Goal: Information Seeking & Learning: Learn about a topic

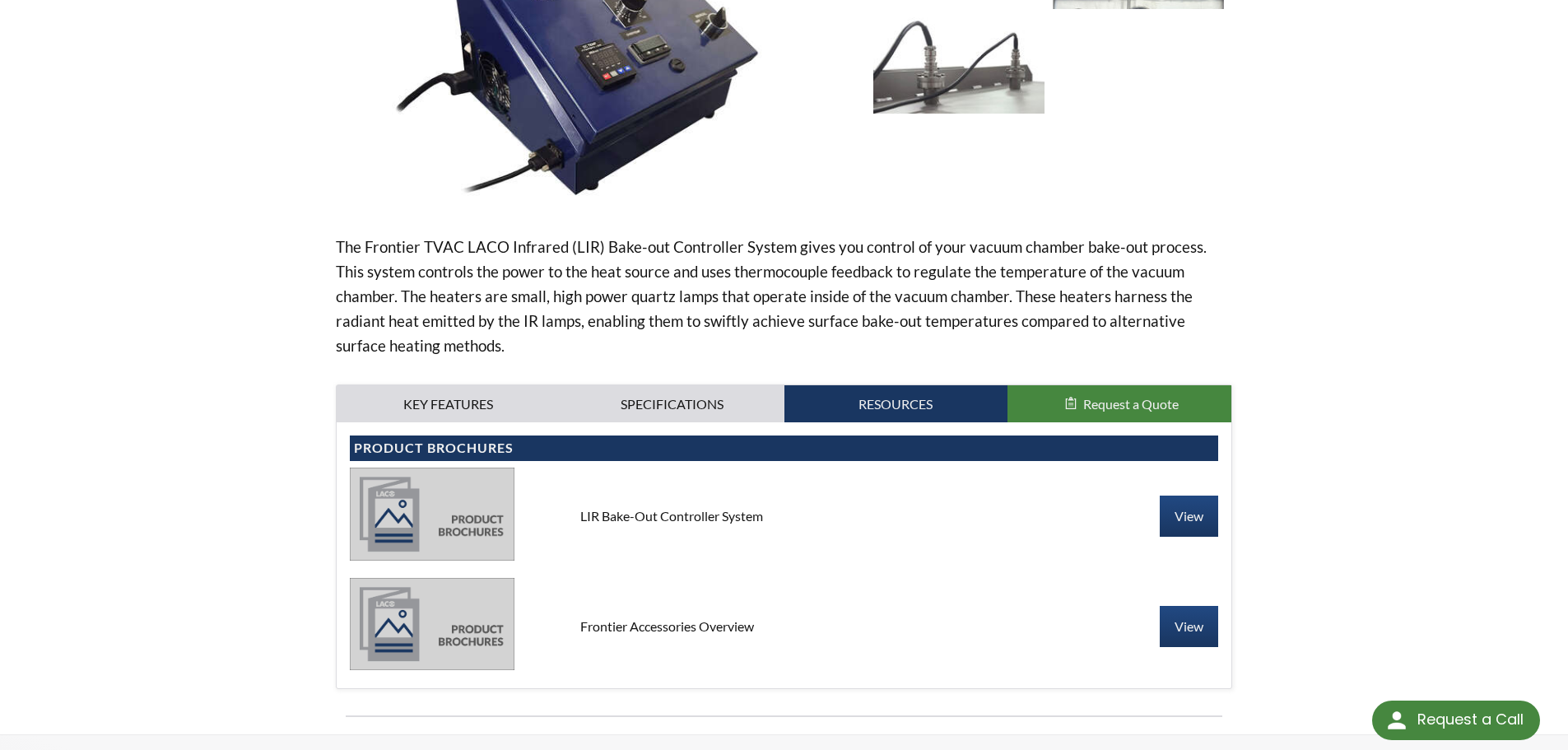
scroll to position [338, 0]
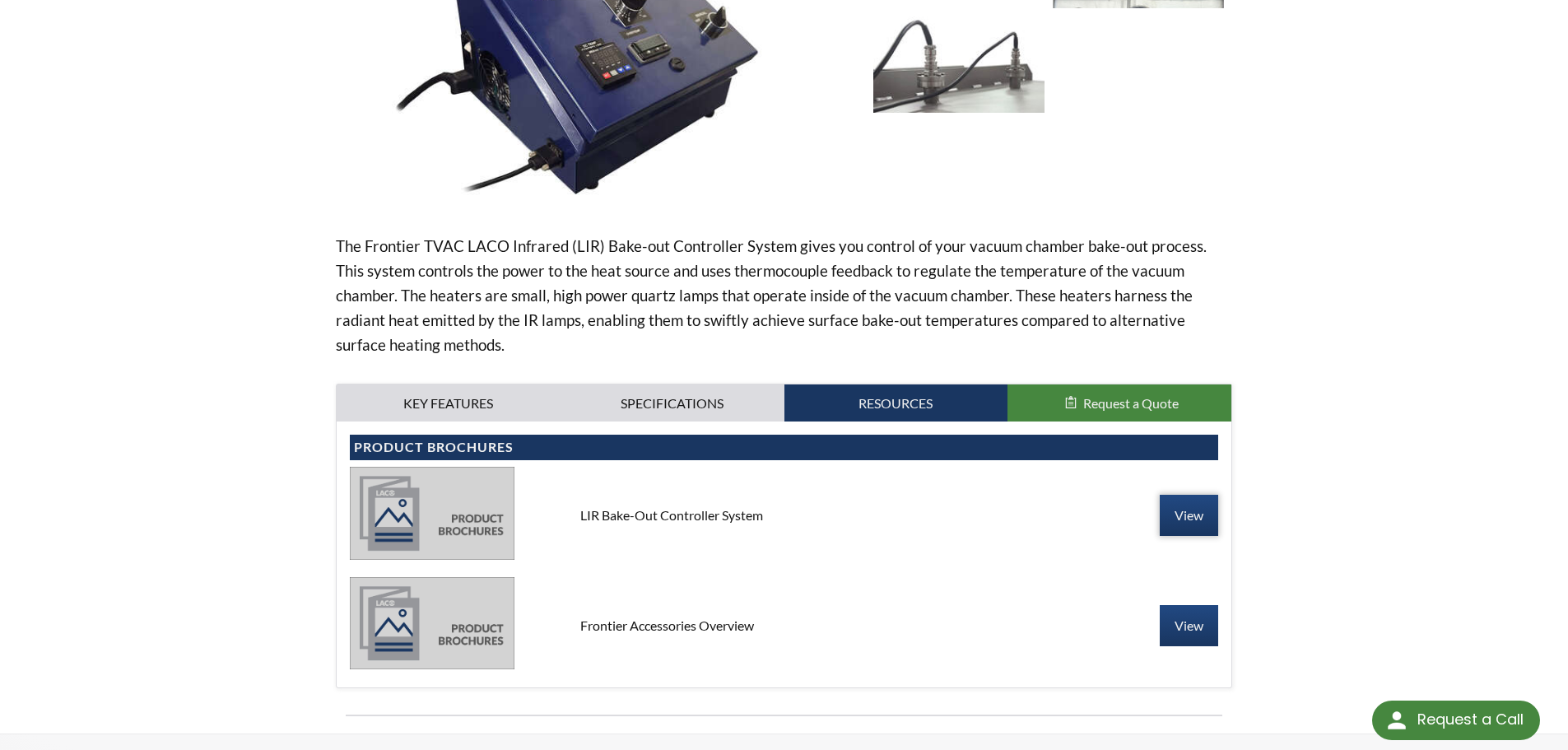
click at [1187, 520] on link "View" at bounding box center [1189, 515] width 59 height 41
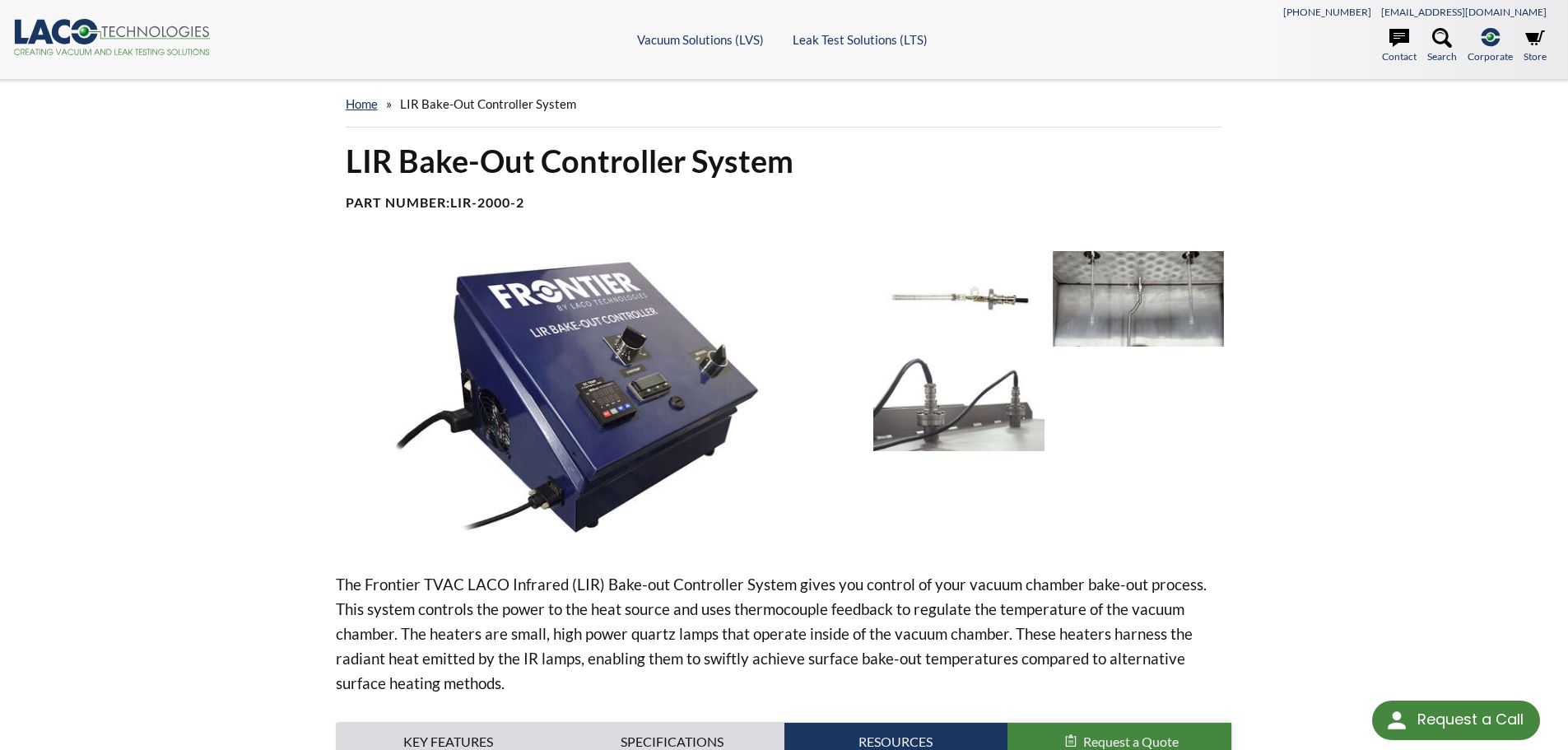
click at [1167, 295] on img at bounding box center [1138, 298] width 172 height 95
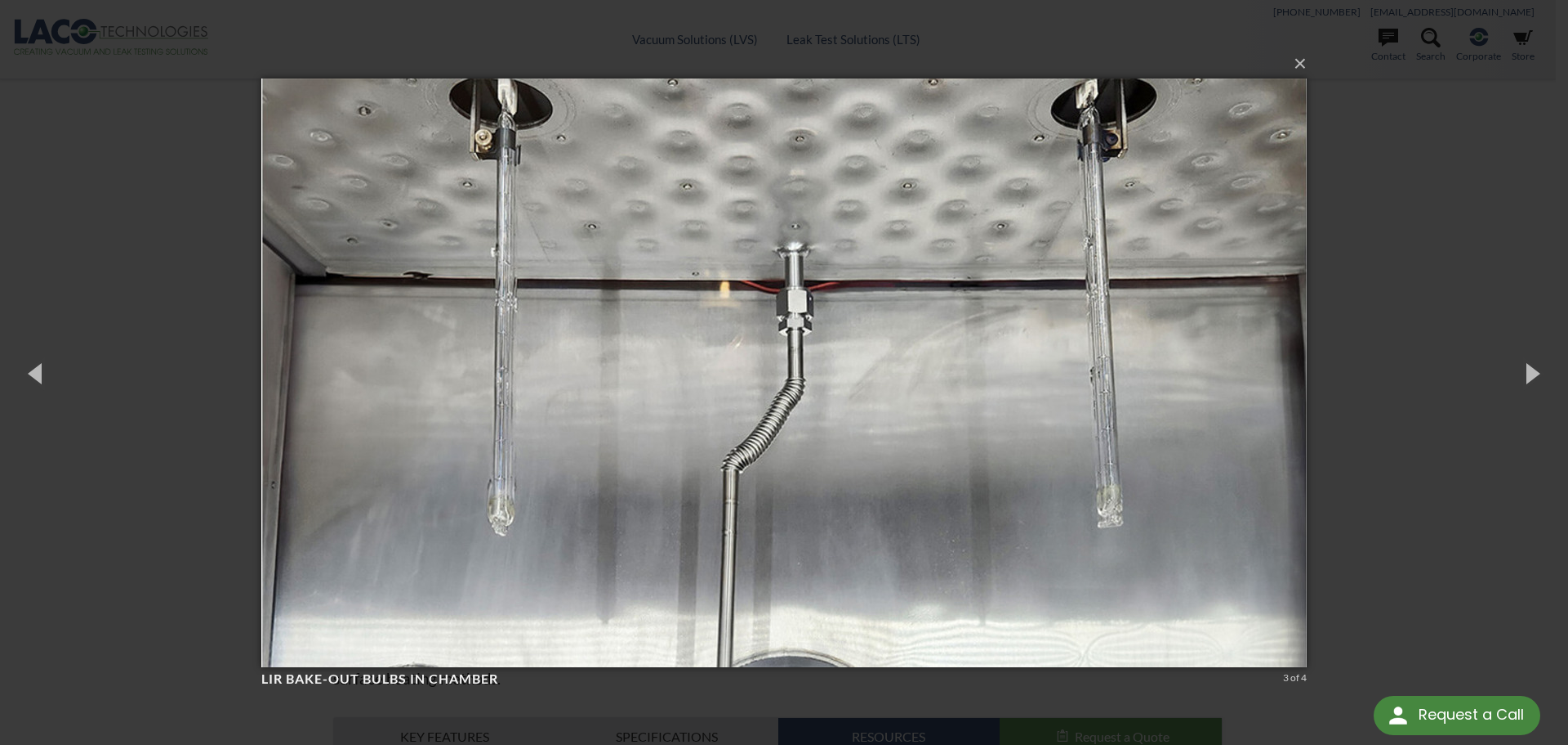
click at [1400, 161] on div "× LIR Bake-Out Bulbs in chamber 3 of 4 Loading..." at bounding box center [784, 372] width 1568 height 745
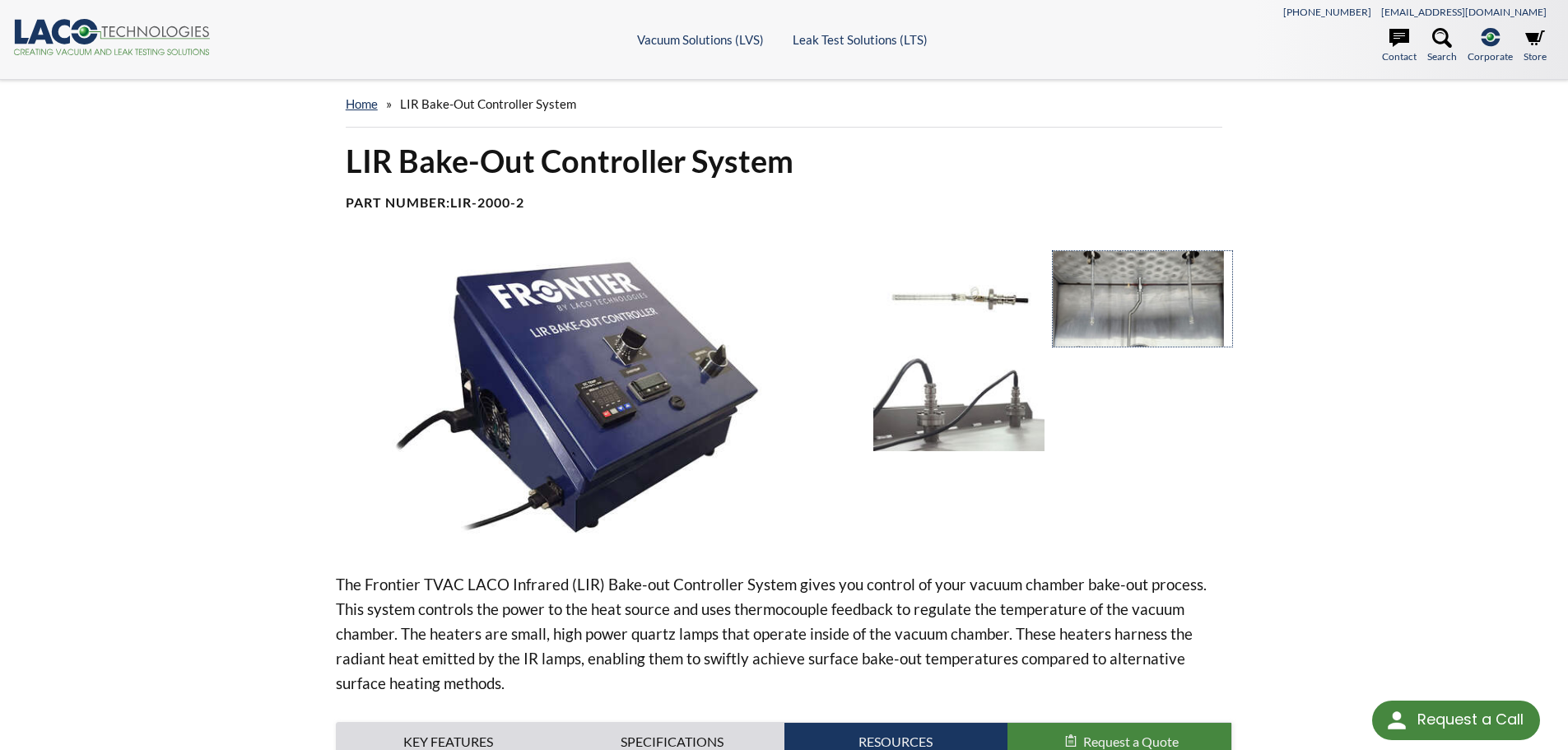
scroll to position [412, 0]
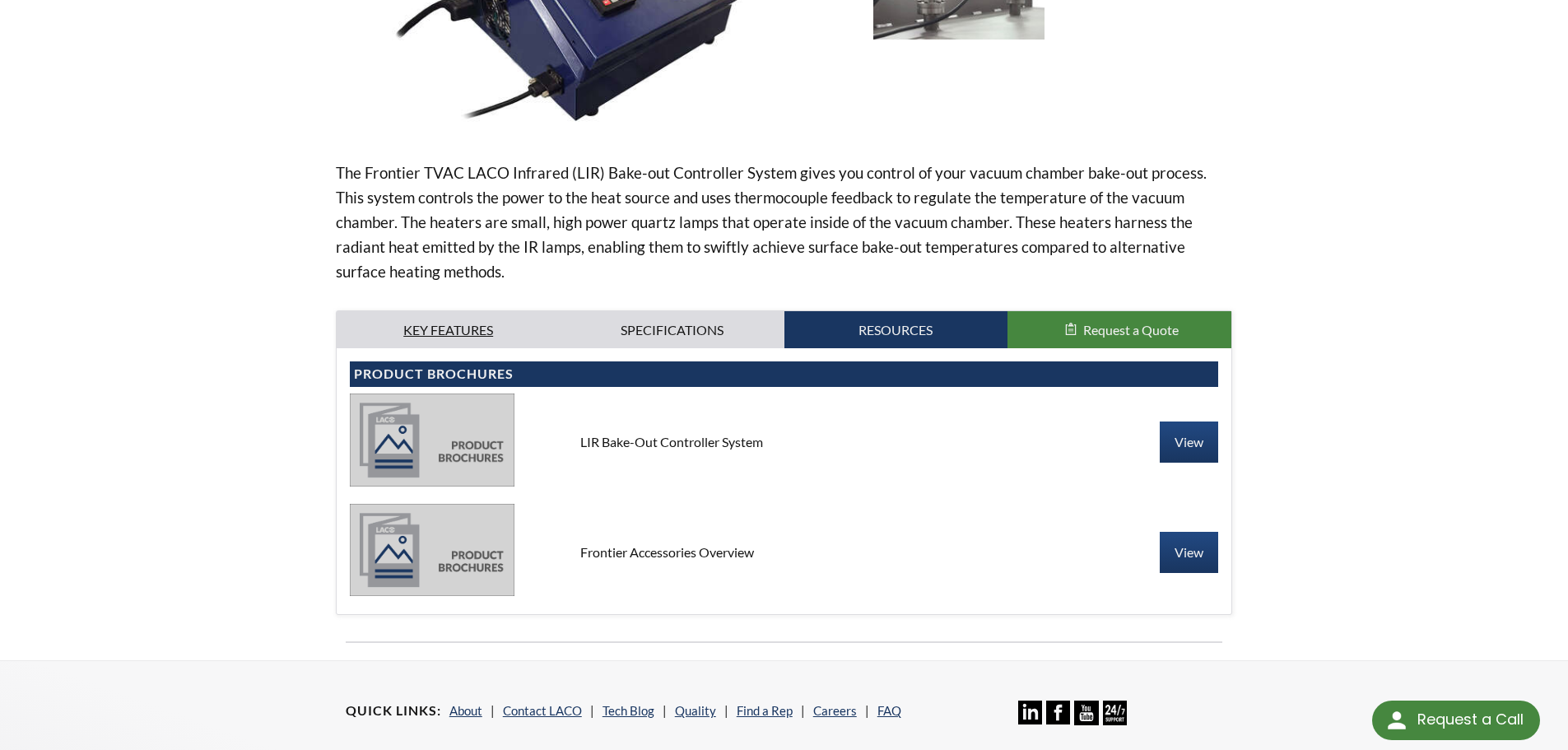
click at [458, 320] on link "Key Features" at bounding box center [448, 329] width 224 height 38
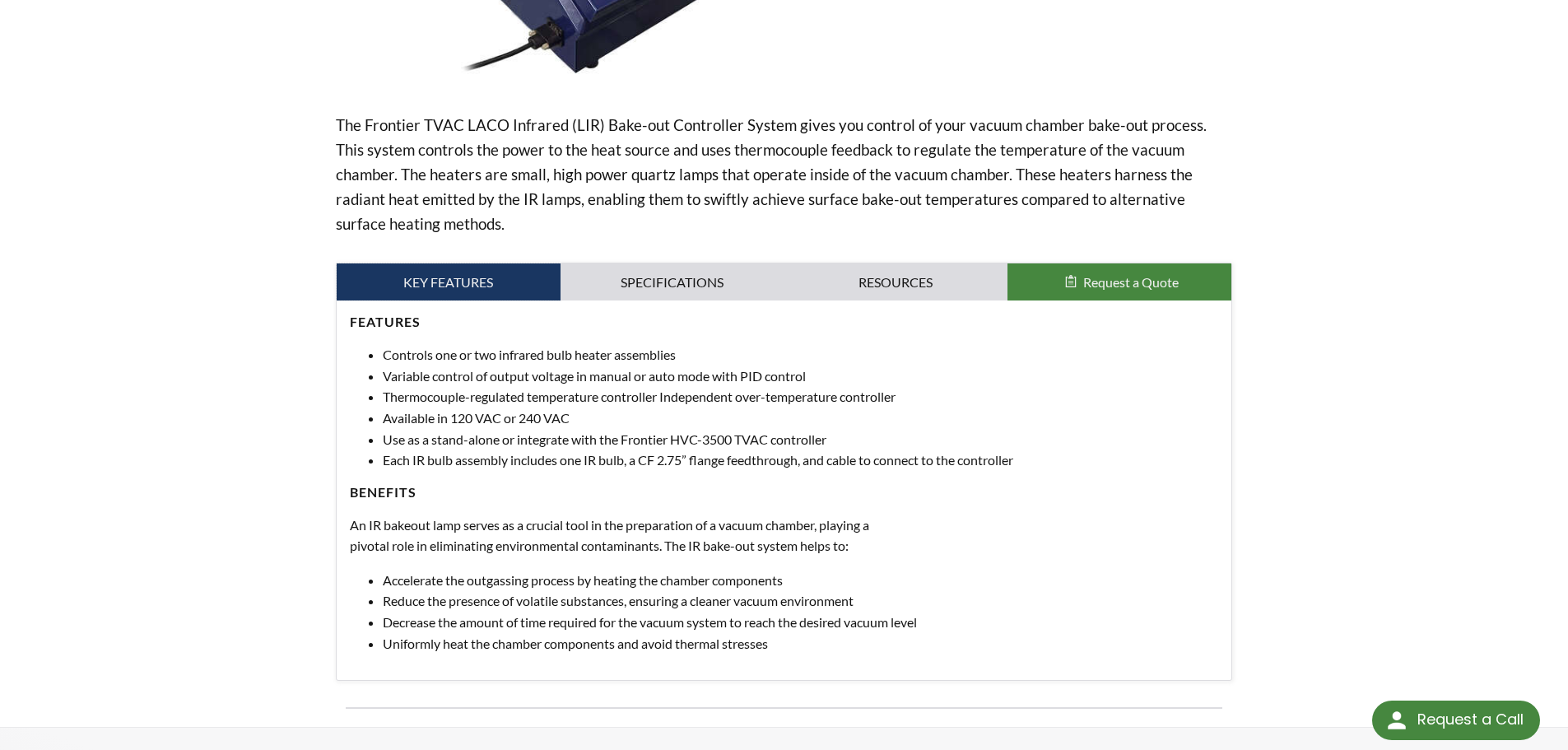
scroll to position [494, 0]
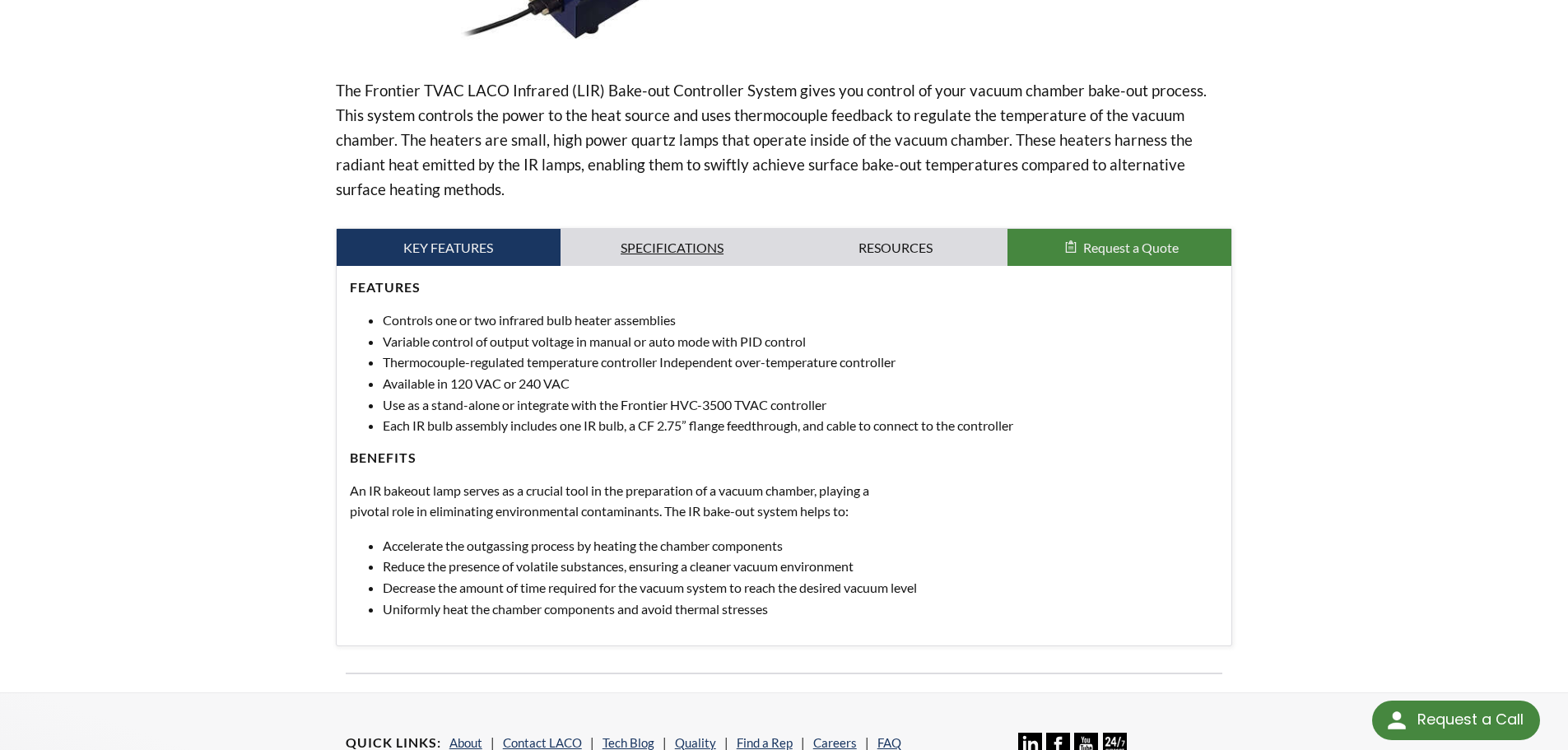
click at [669, 241] on link "Specifications" at bounding box center [673, 247] width 224 height 38
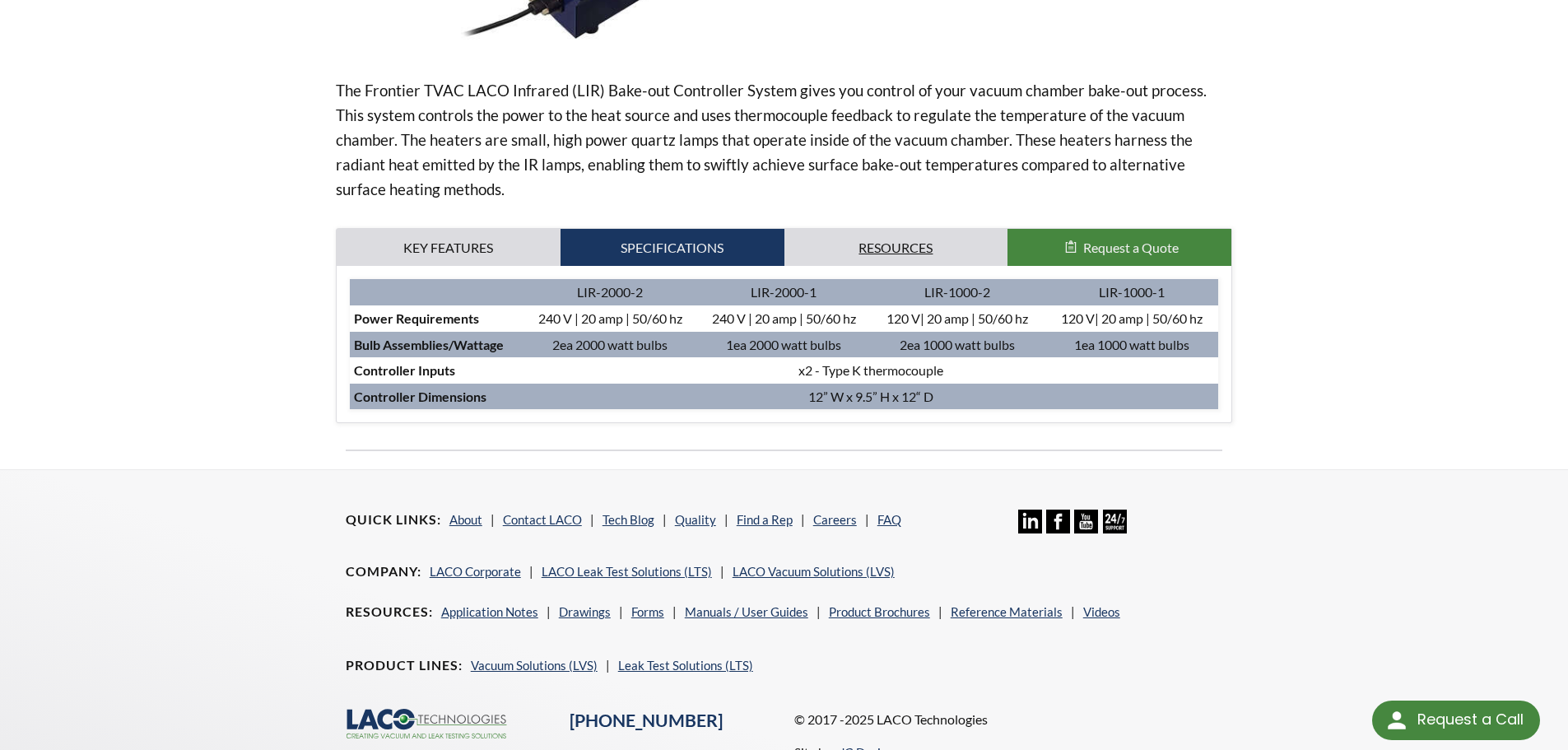
click at [893, 243] on link "Resources" at bounding box center [896, 247] width 224 height 38
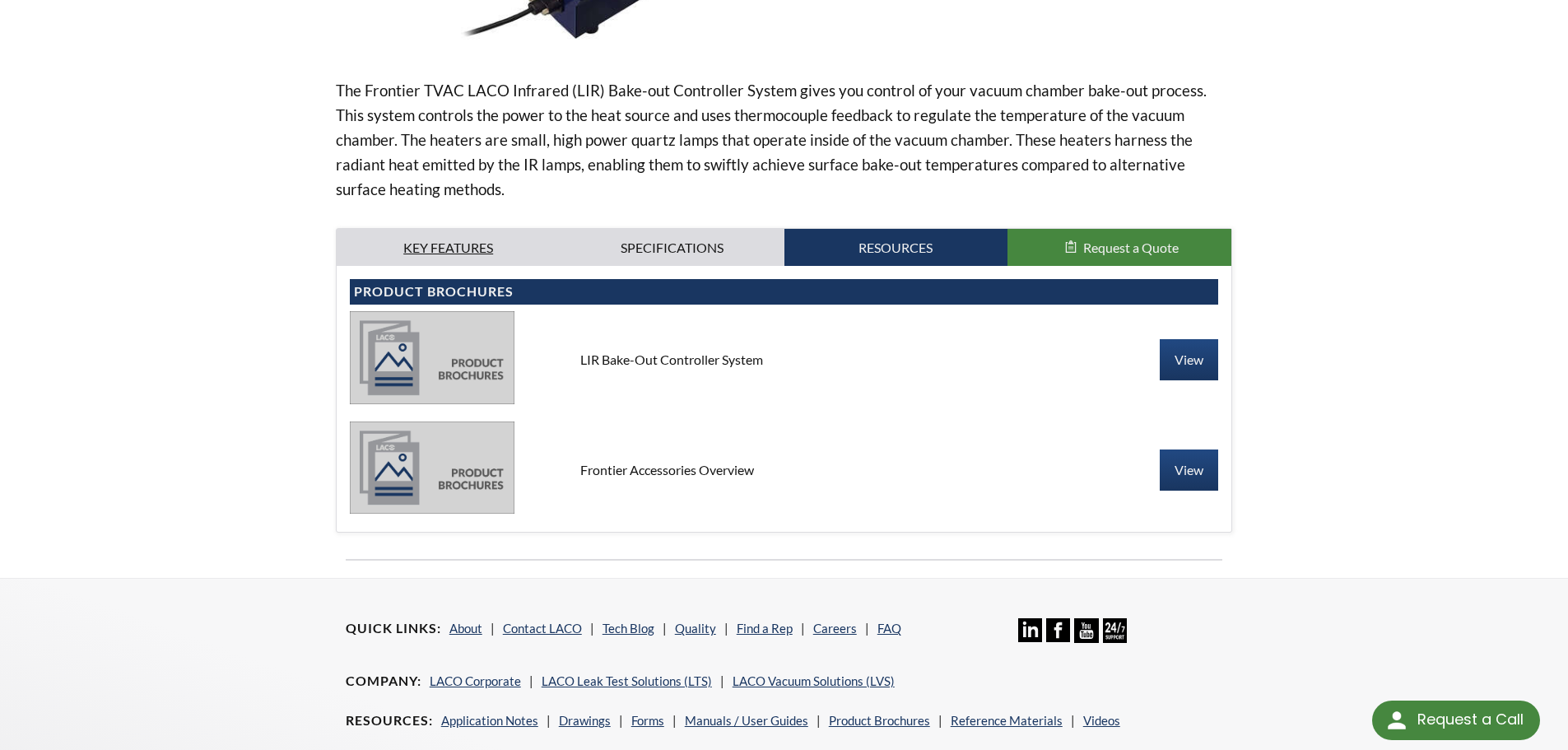
click at [441, 251] on link "Key Features" at bounding box center [448, 247] width 224 height 38
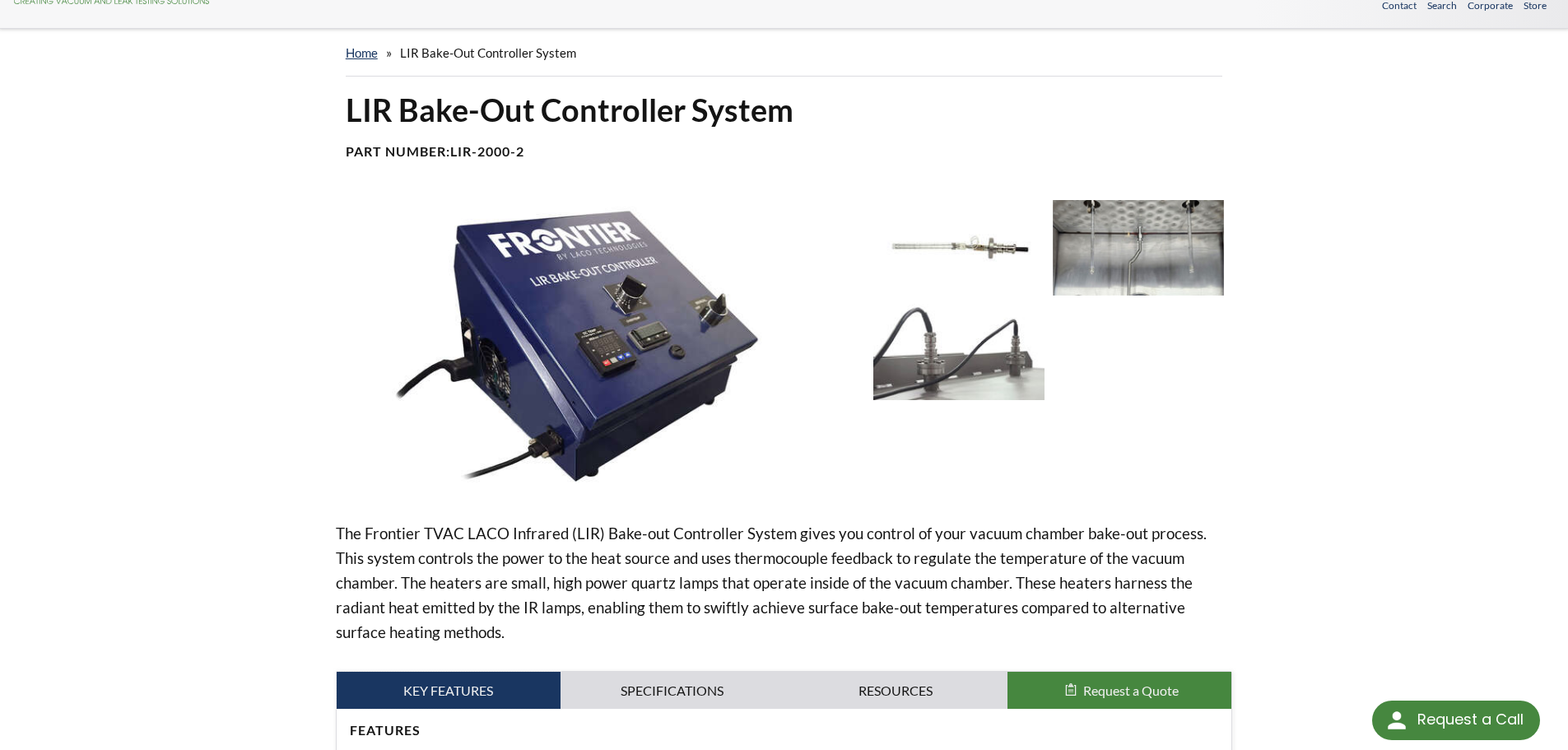
scroll to position [0, 0]
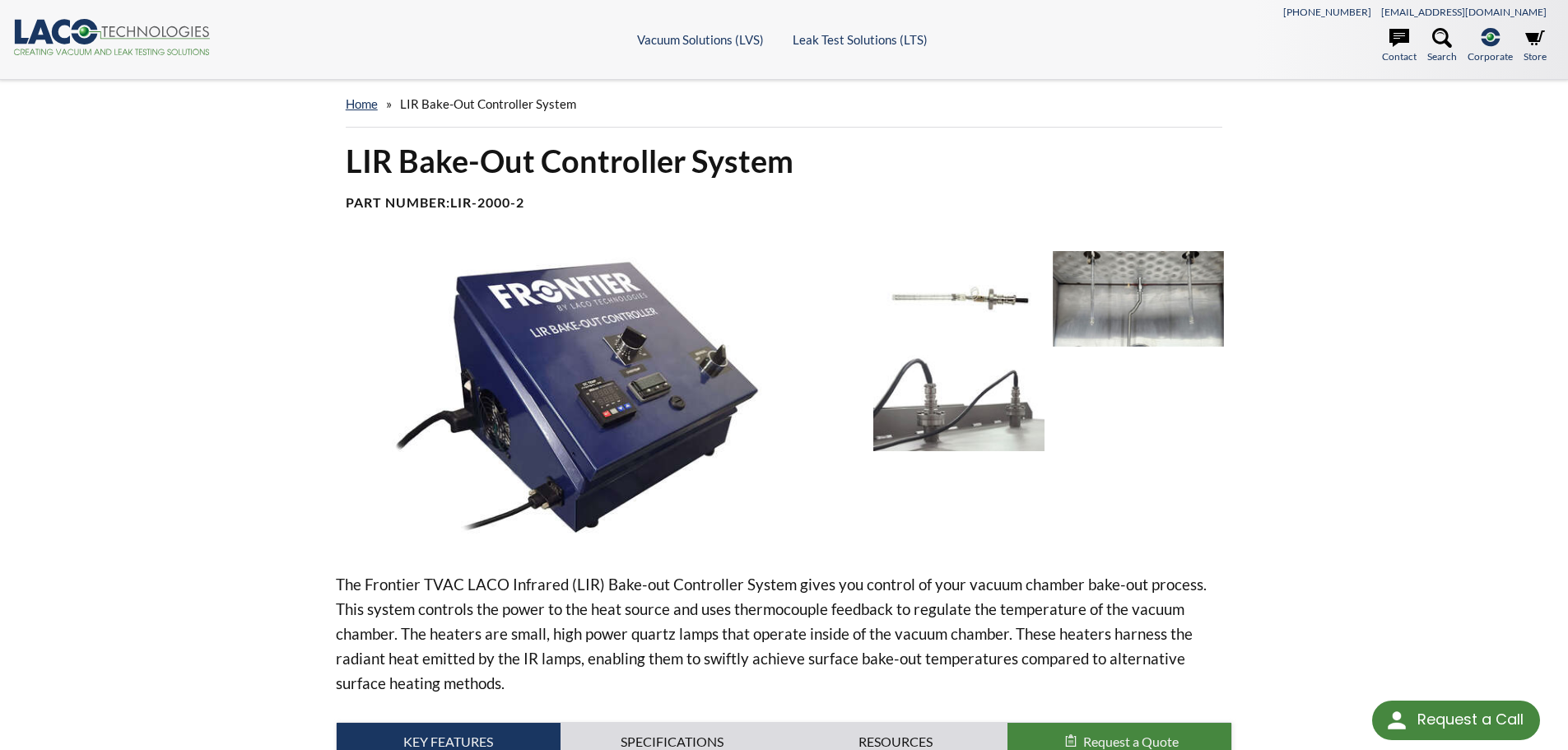
click at [1121, 300] on img at bounding box center [1138, 298] width 172 height 95
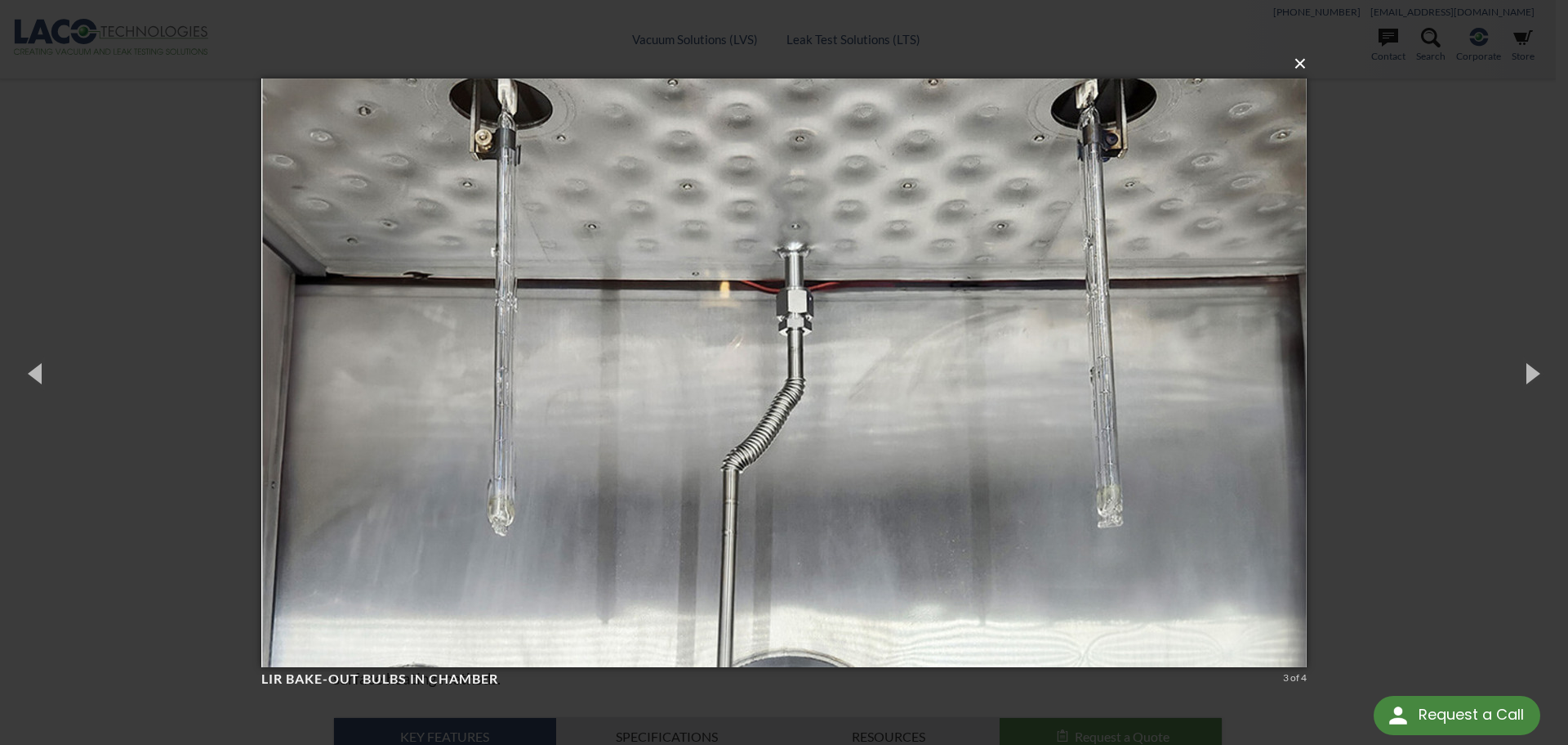
click at [1309, 60] on button "×" at bounding box center [789, 63] width 1045 height 36
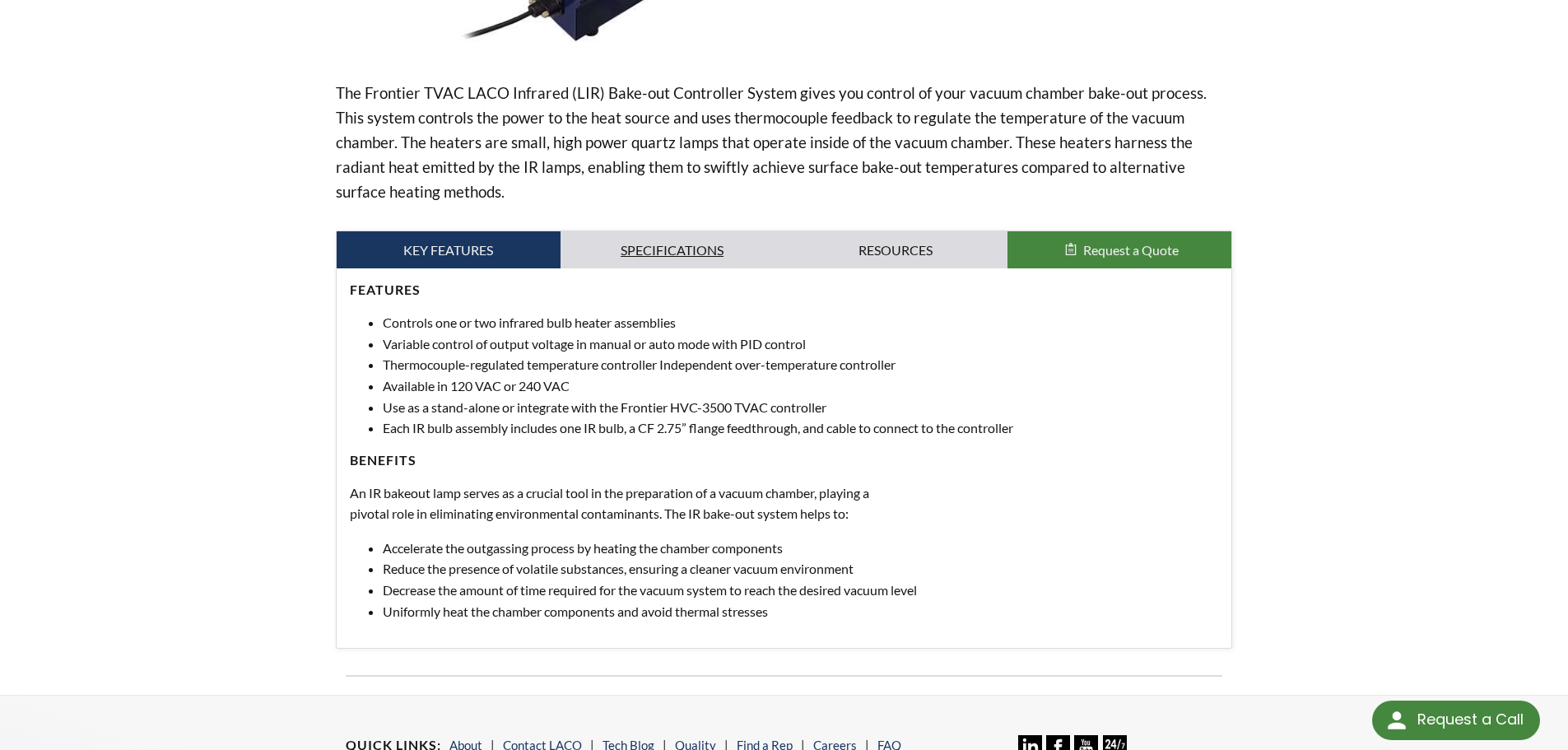
scroll to position [494, 0]
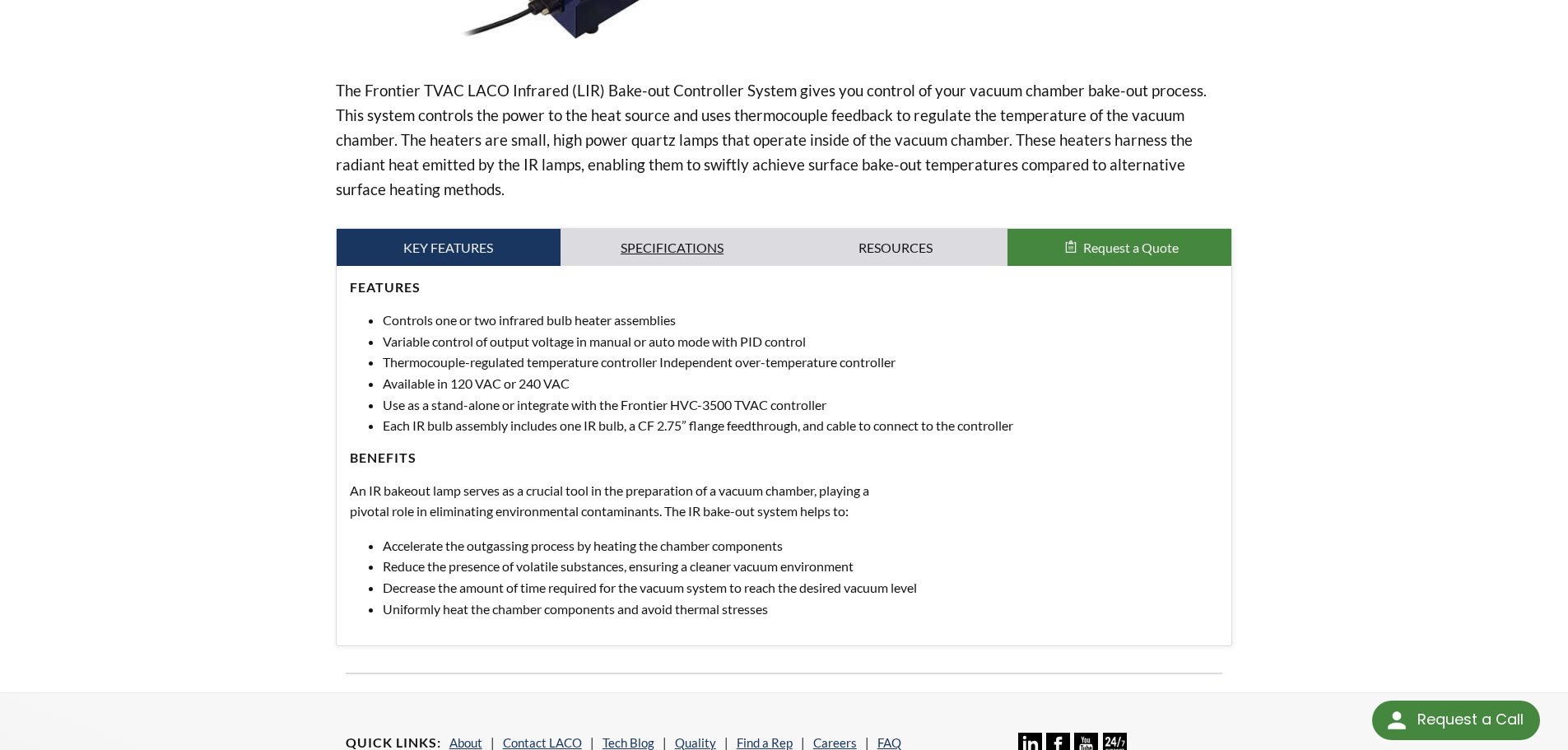
click at [663, 236] on link "Specifications" at bounding box center [673, 247] width 224 height 38
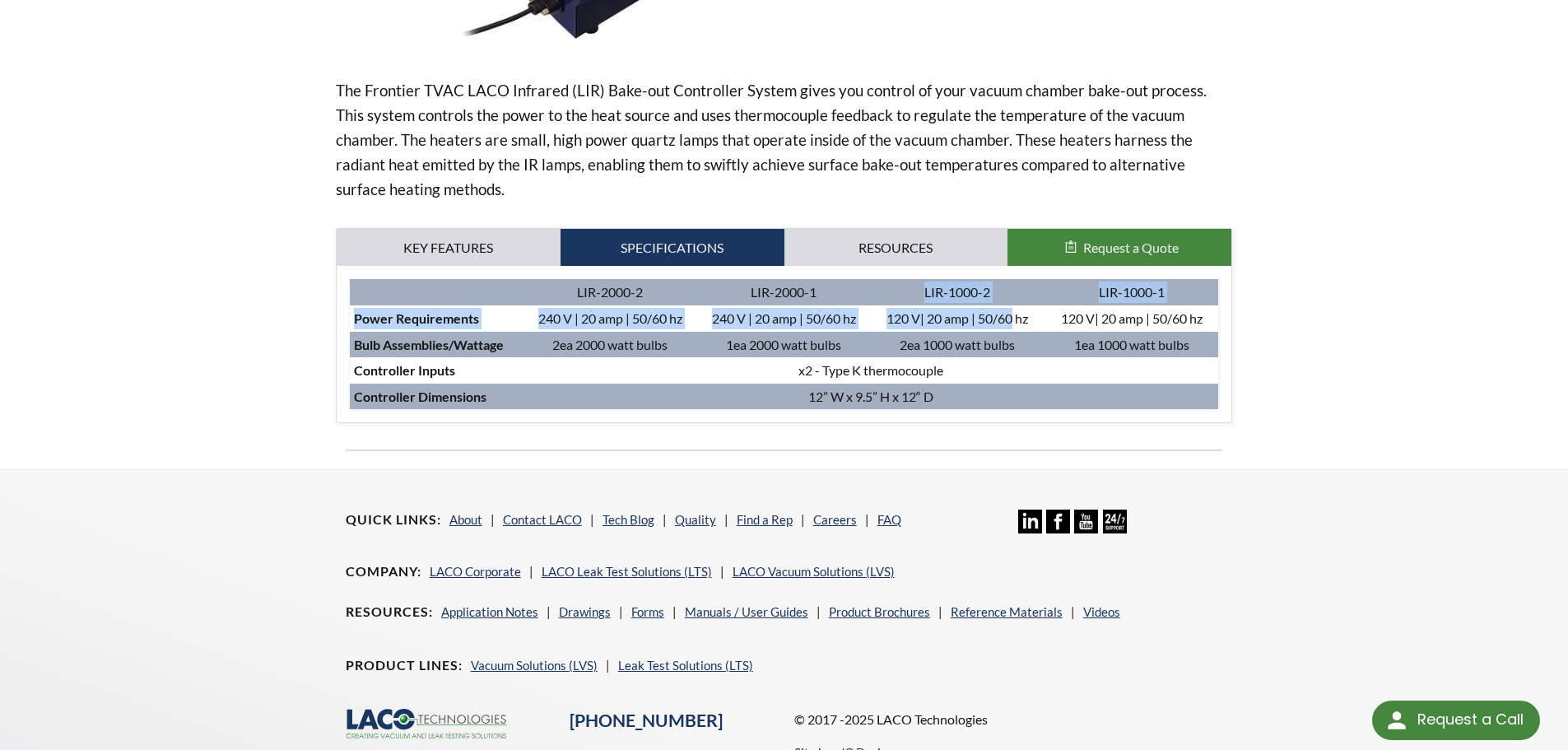
drag, startPoint x: 922, startPoint y: 287, endPoint x: 1014, endPoint y: 329, distance: 101.1
click at [1014, 329] on tbody "LIR-2000-2 LIR-2000-1 LIR-1000-2 LIR-1000-1 Power Requirements 240 V | 20 amp |…" at bounding box center [784, 344] width 869 height 130
drag, startPoint x: 997, startPoint y: 284, endPoint x: 991, endPoint y: 279, distance: 7.8
click at [997, 284] on td "LIR-1000-2" at bounding box center [957, 292] width 174 height 26
click at [963, 294] on td "LIR-1000-2" at bounding box center [957, 292] width 174 height 26
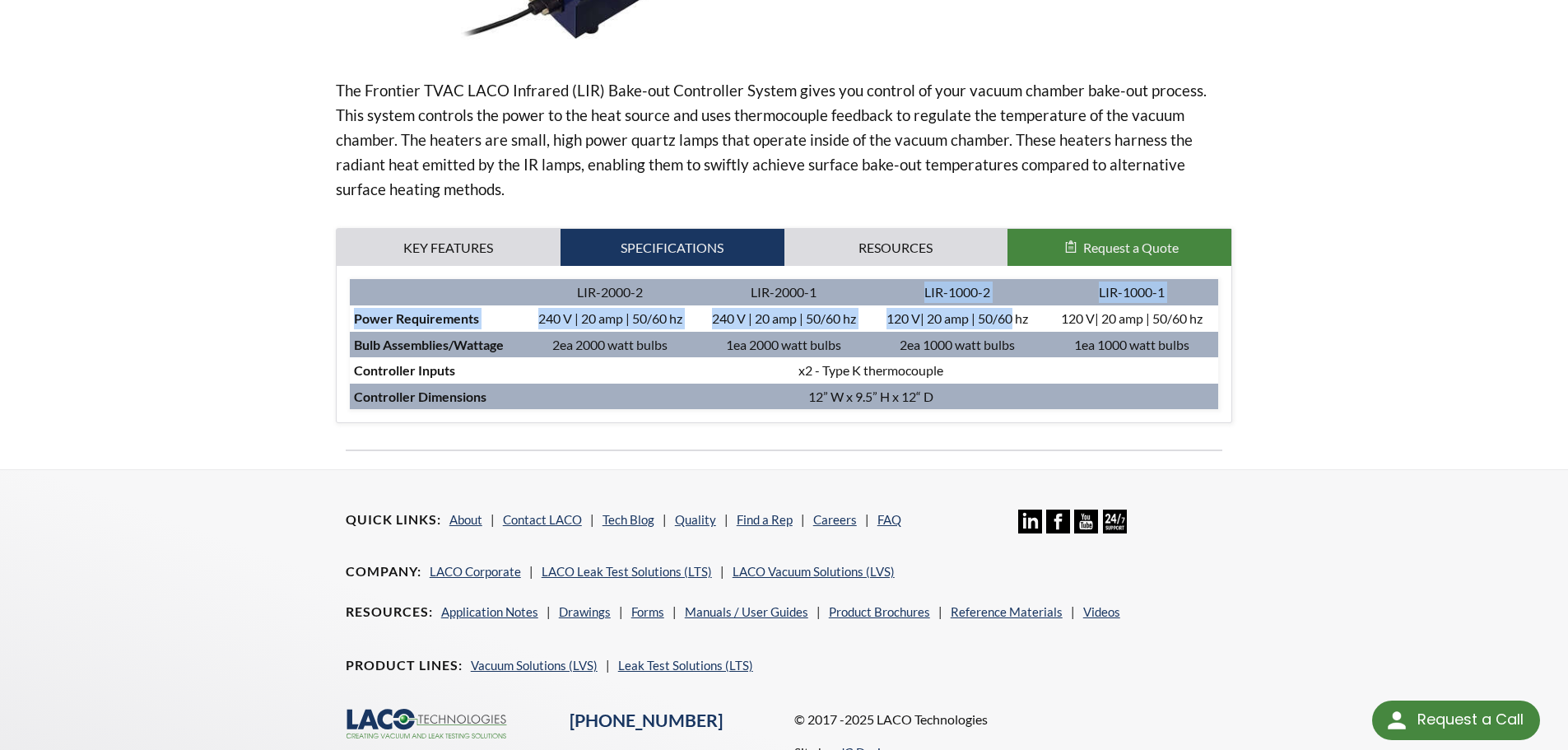
click at [965, 291] on td "LIR-1000-2" at bounding box center [957, 292] width 174 height 26
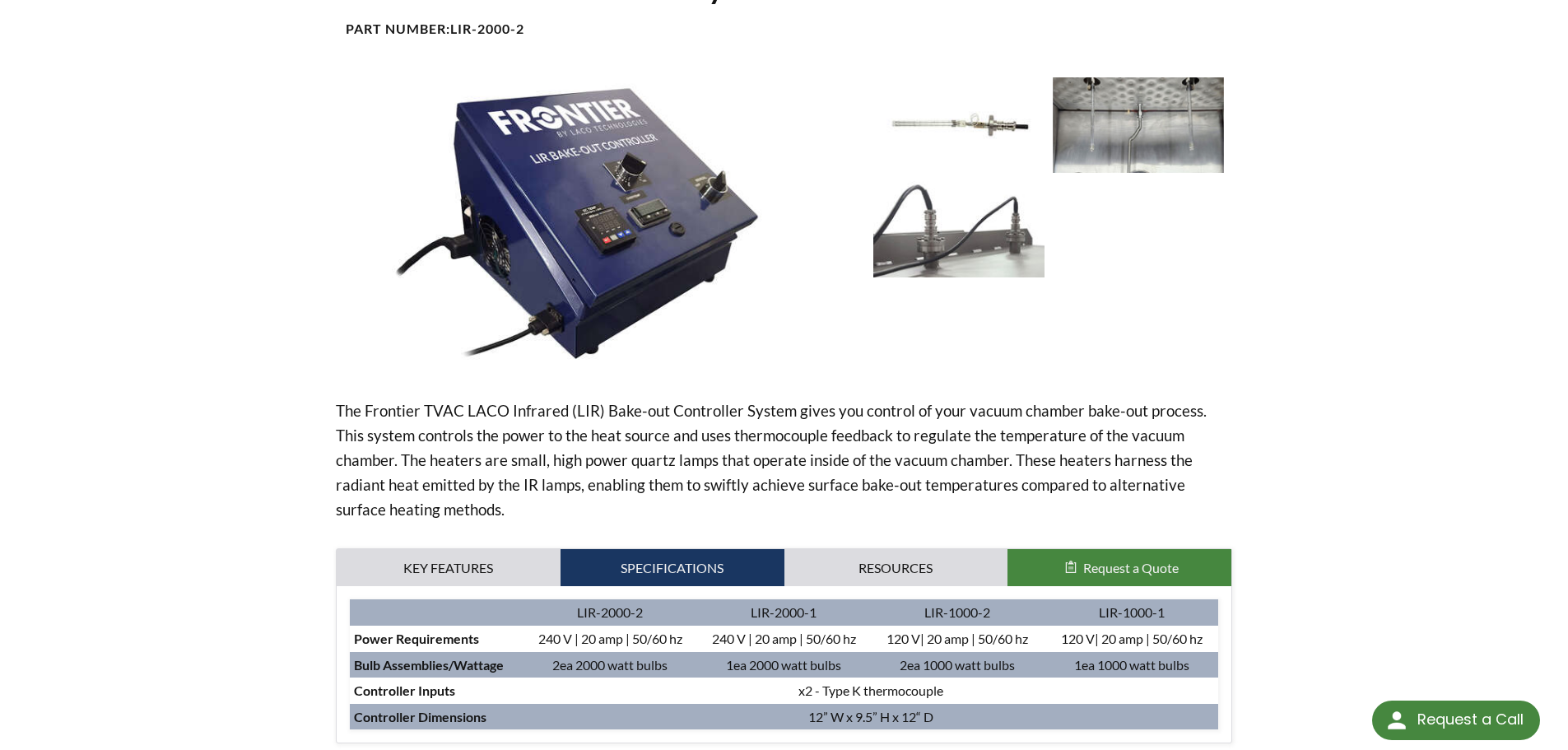
scroll to position [0, 0]
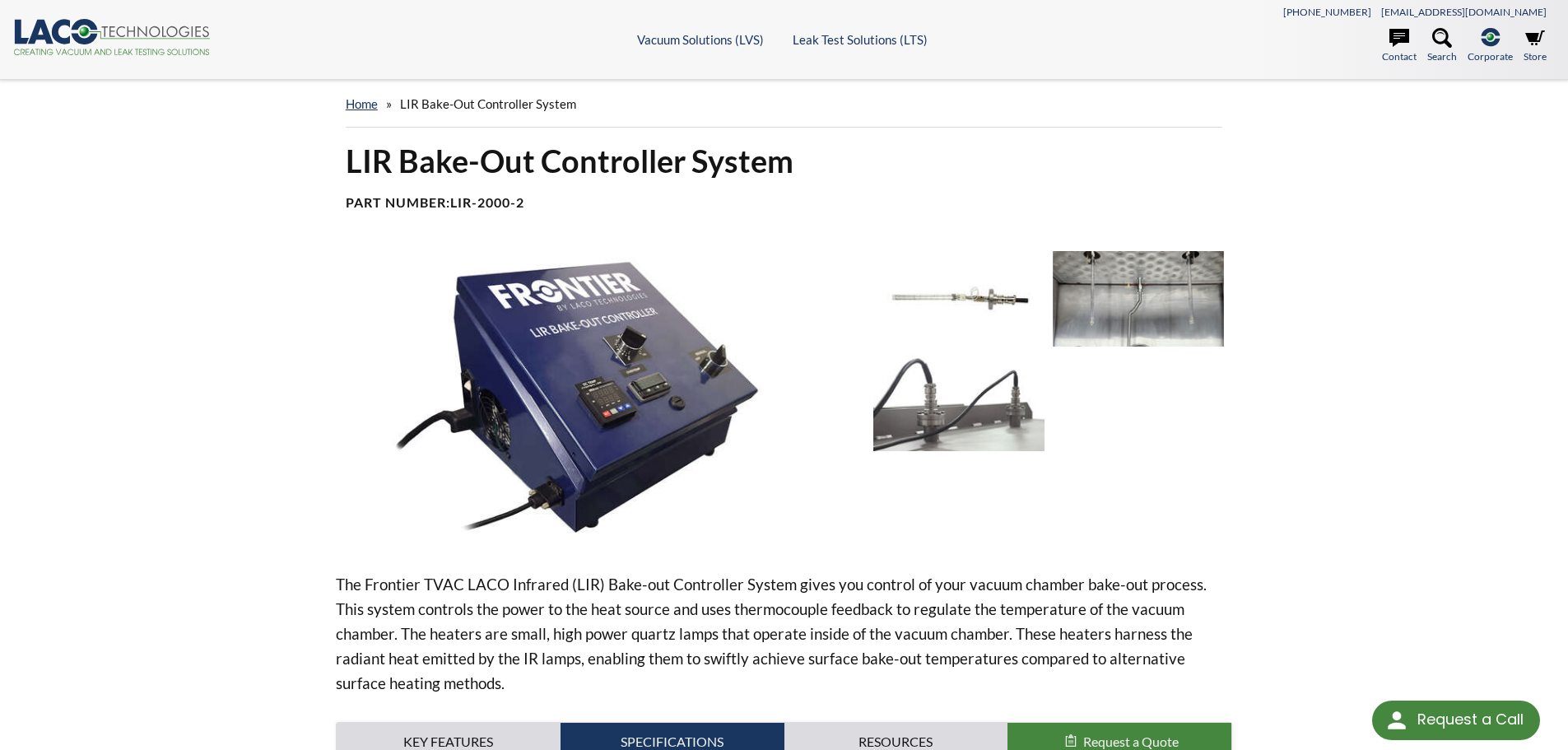
click at [1115, 268] on img at bounding box center [1138, 298] width 172 height 95
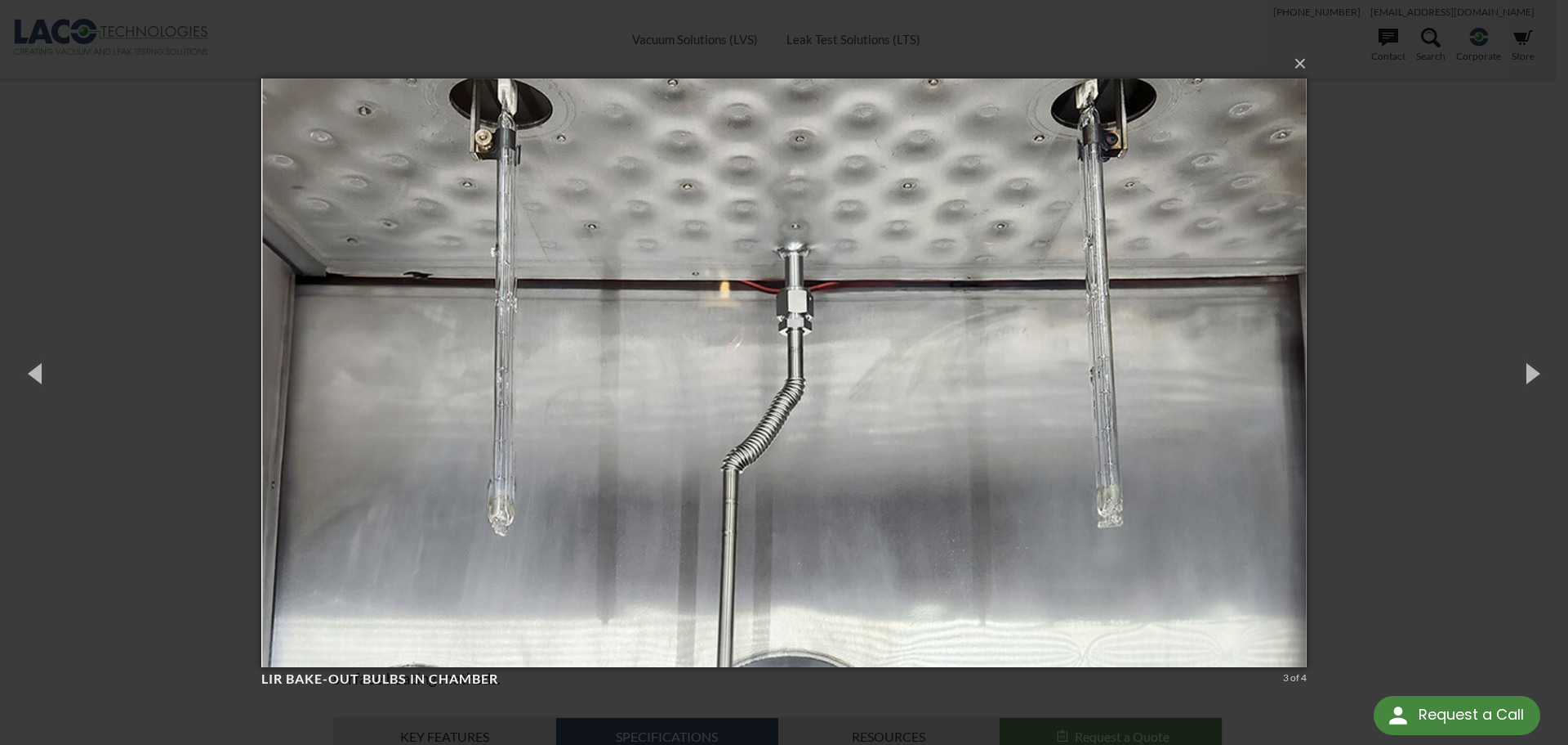
drag, startPoint x: 1341, startPoint y: 142, endPoint x: 1339, endPoint y: 128, distance: 14.1
click at [1342, 137] on div "× LIR Bake-Out Bulbs in chamber 3 of 4 Loading..." at bounding box center [784, 372] width 1568 height 745
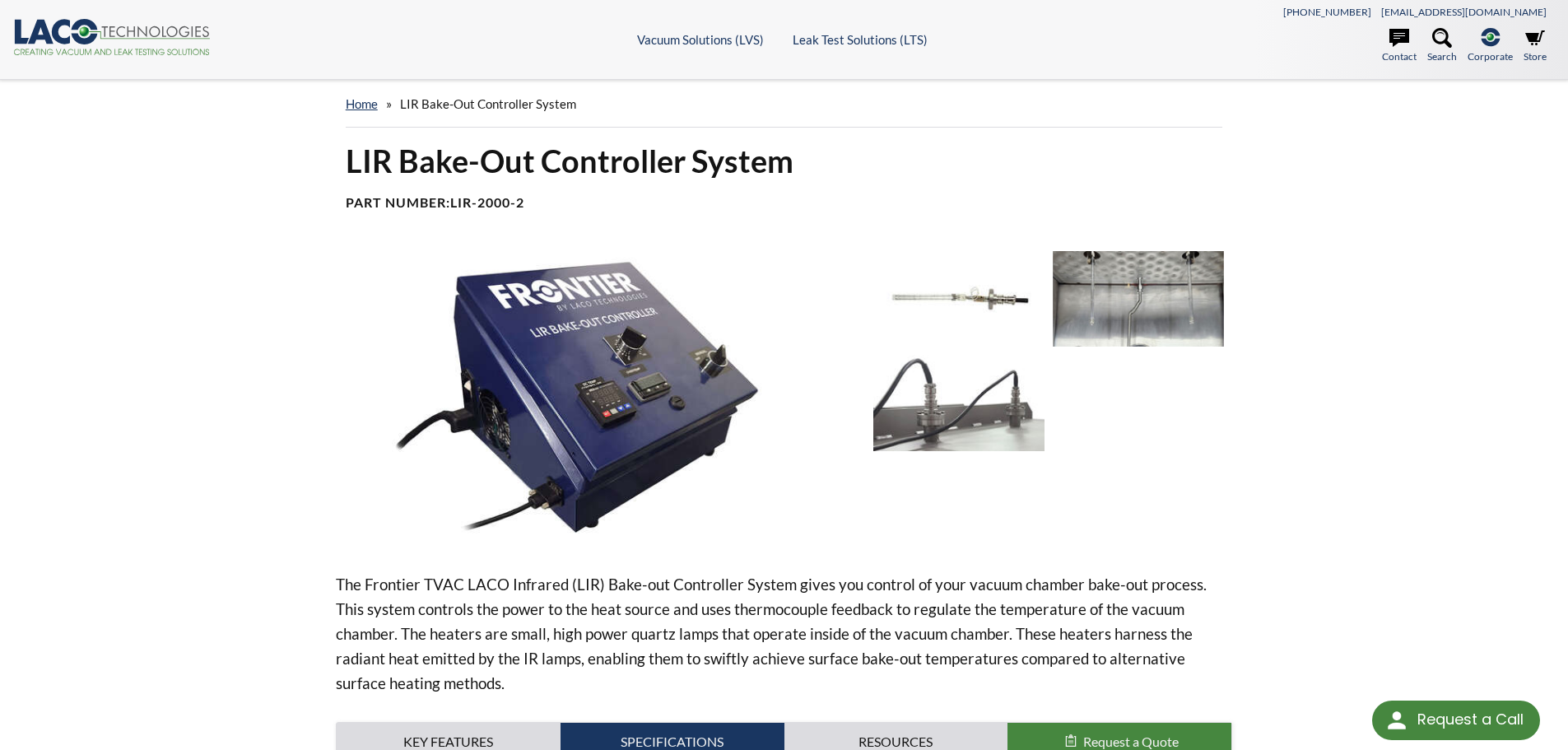
click at [1134, 283] on img at bounding box center [1138, 298] width 172 height 95
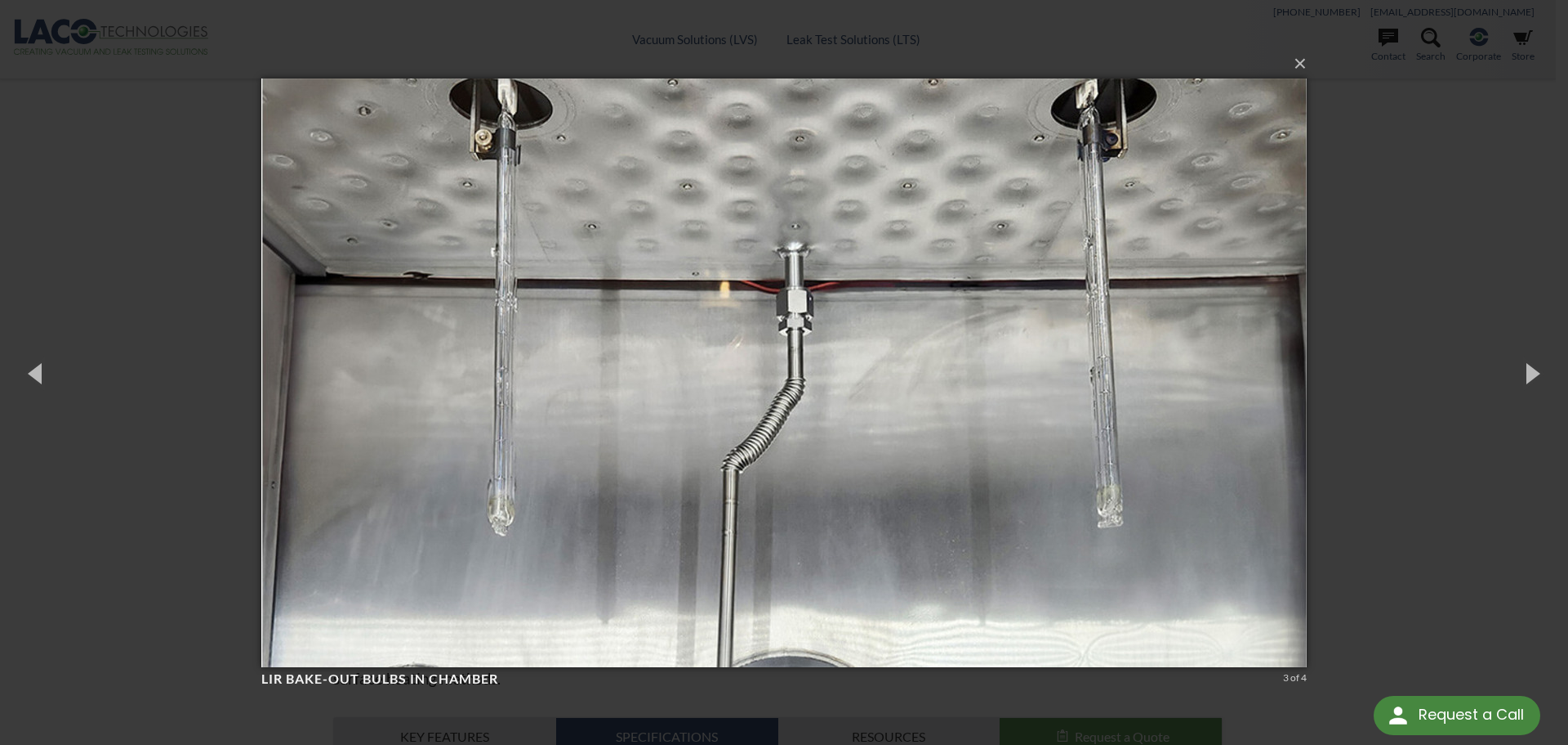
click at [1375, 229] on div "× LIR Bake-Out Bulbs in chamber 3 of 4 Loading..." at bounding box center [784, 372] width 1568 height 745
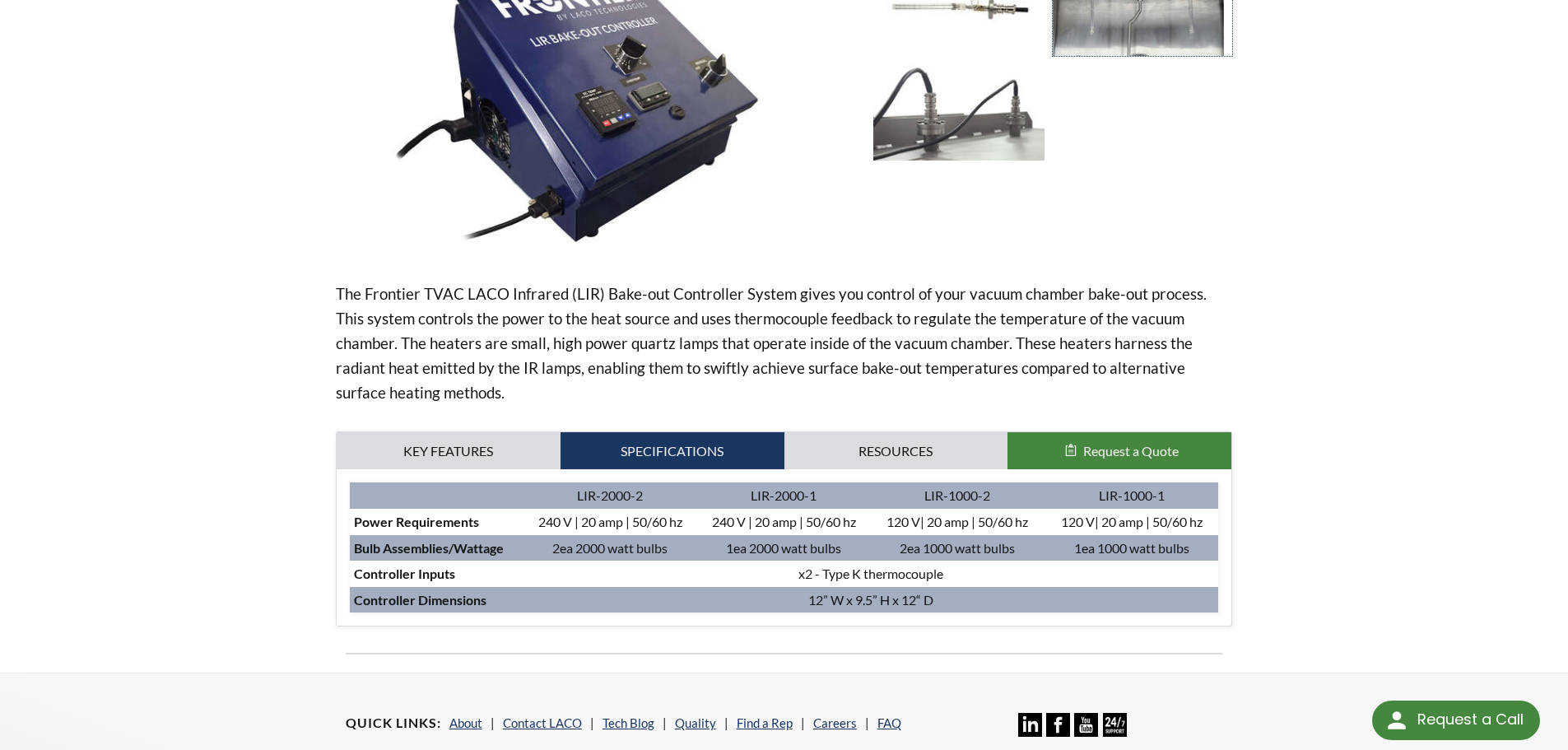
scroll to position [82, 0]
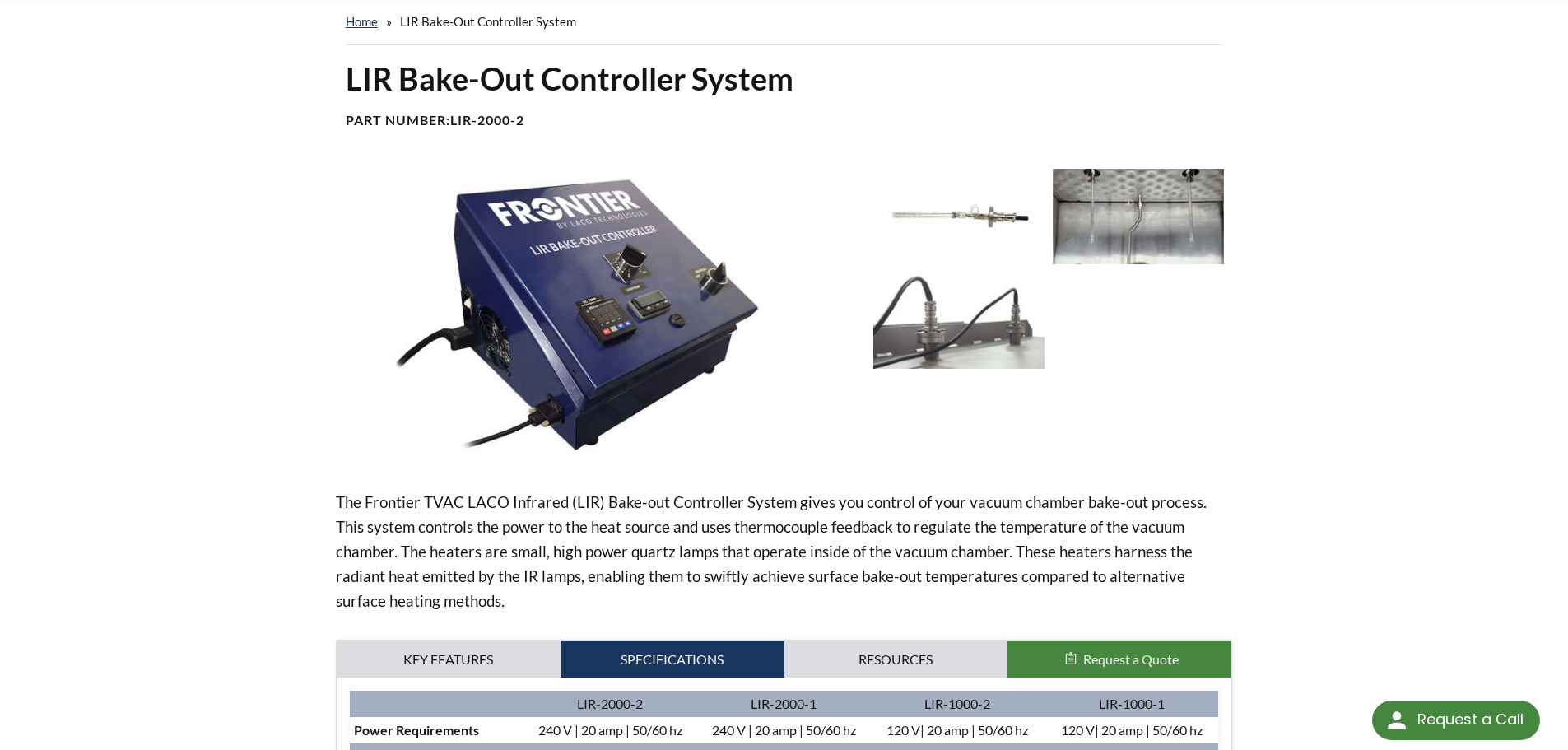
click at [1124, 206] on img at bounding box center [1138, 216] width 172 height 95
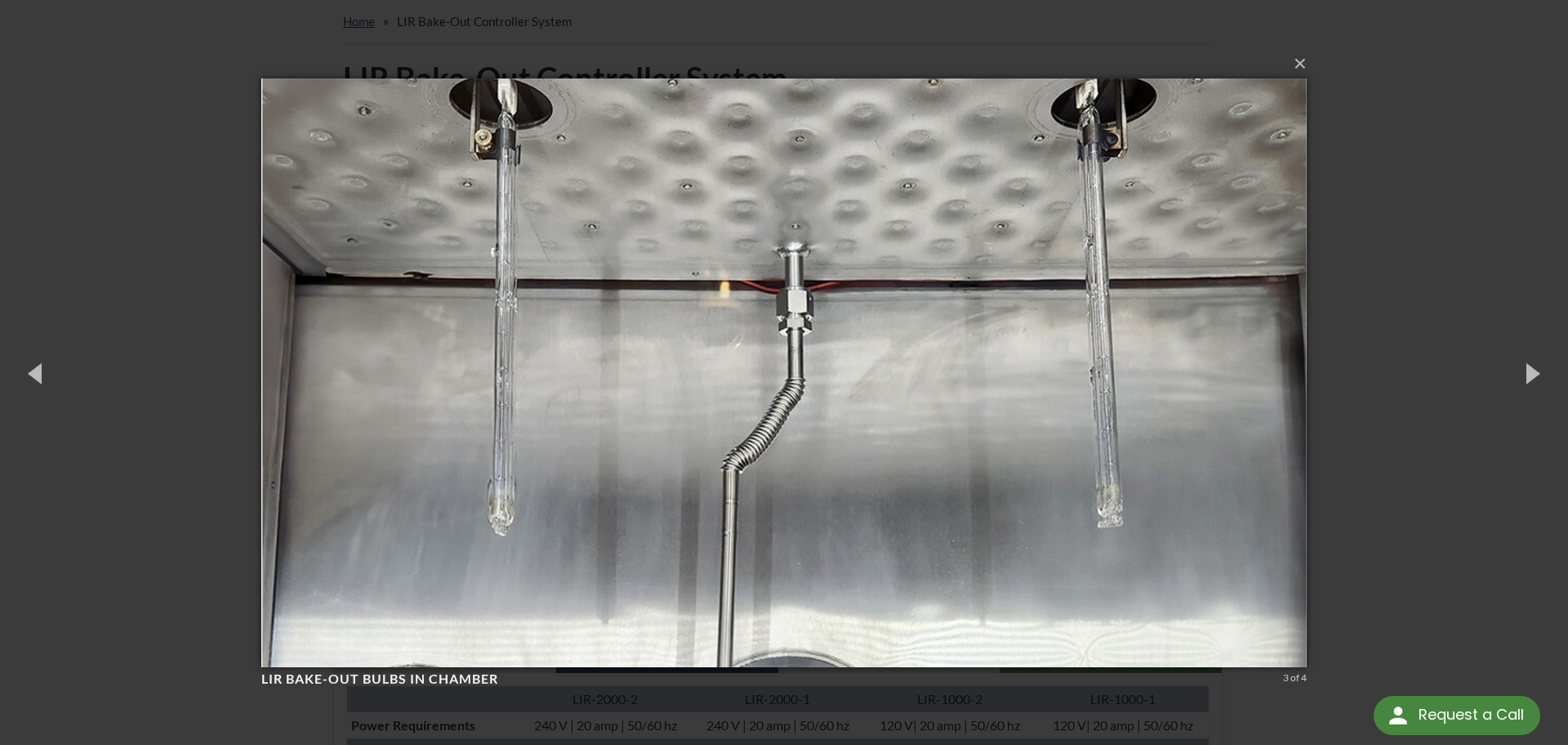
click at [1479, 156] on div "× LIR Bake-Out Bulbs in chamber 3 of 4 Loading..." at bounding box center [784, 372] width 1568 height 745
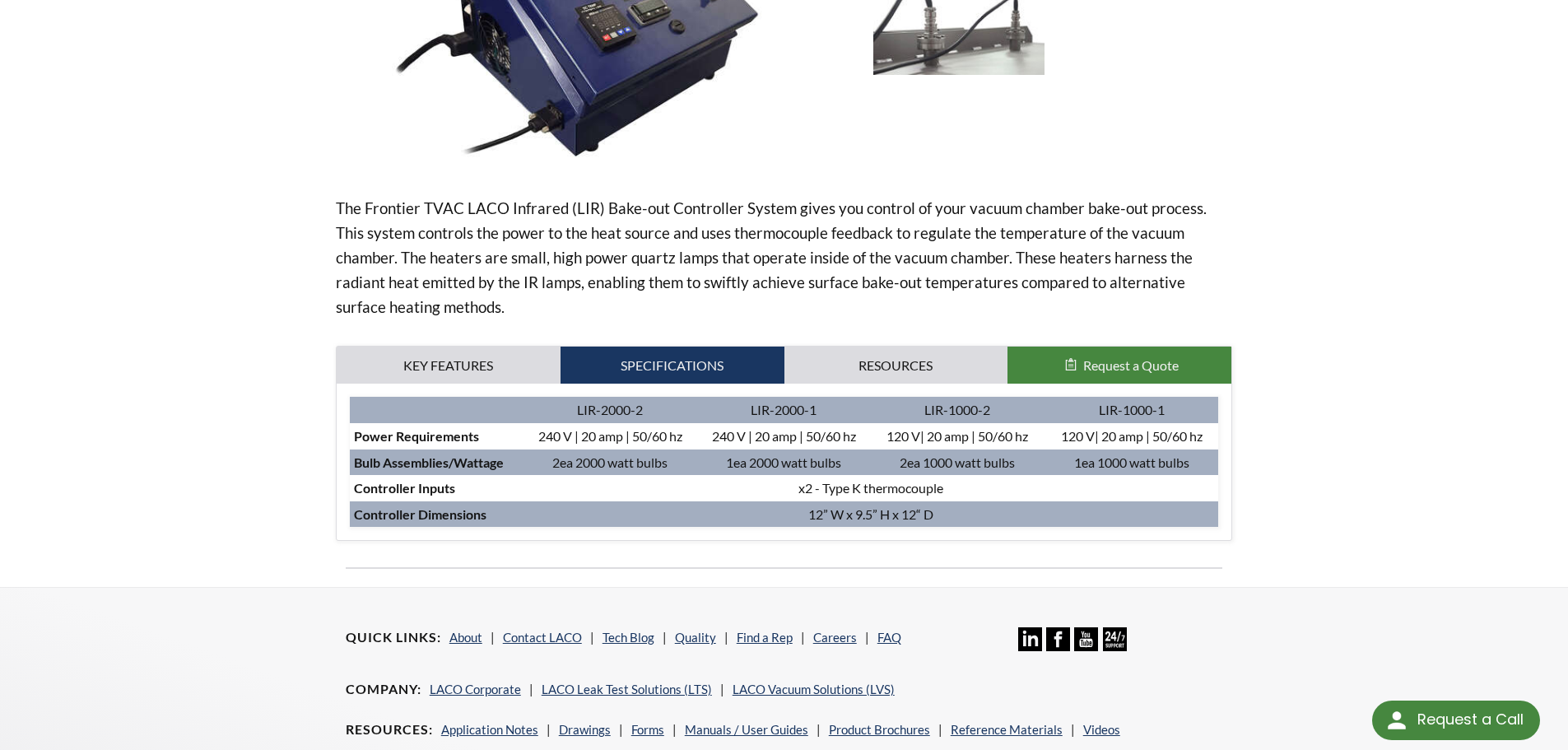
scroll to position [412, 0]
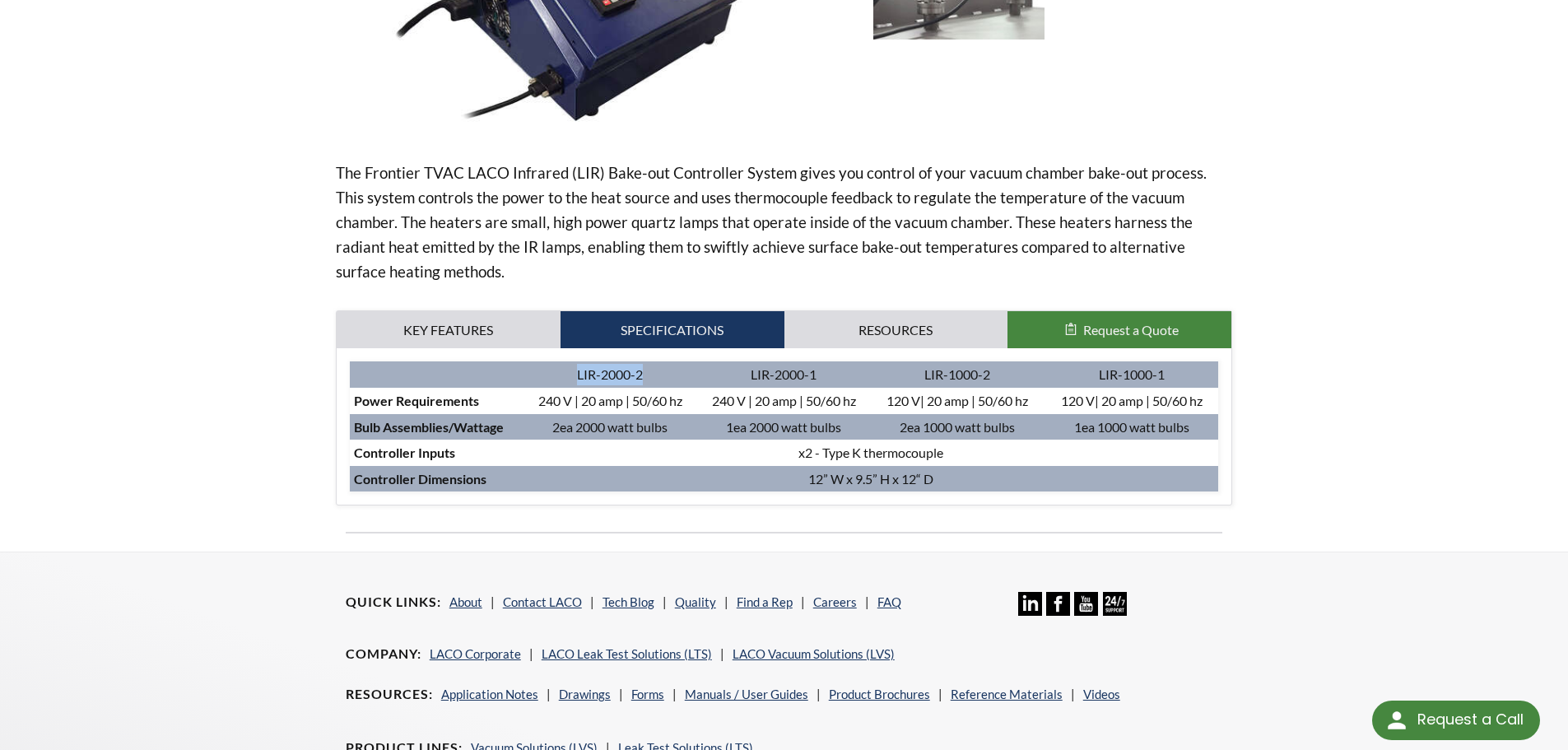
drag, startPoint x: 575, startPoint y: 378, endPoint x: 644, endPoint y: 380, distance: 69.0
click at [644, 380] on td "LIR-2000-2" at bounding box center [610, 374] width 174 height 26
click at [643, 378] on td "LIR-2000-2" at bounding box center [610, 374] width 174 height 26
click at [602, 378] on td "LIR-2000-2" at bounding box center [610, 374] width 174 height 26
drag, startPoint x: 603, startPoint y: 376, endPoint x: 632, endPoint y: 376, distance: 29.0
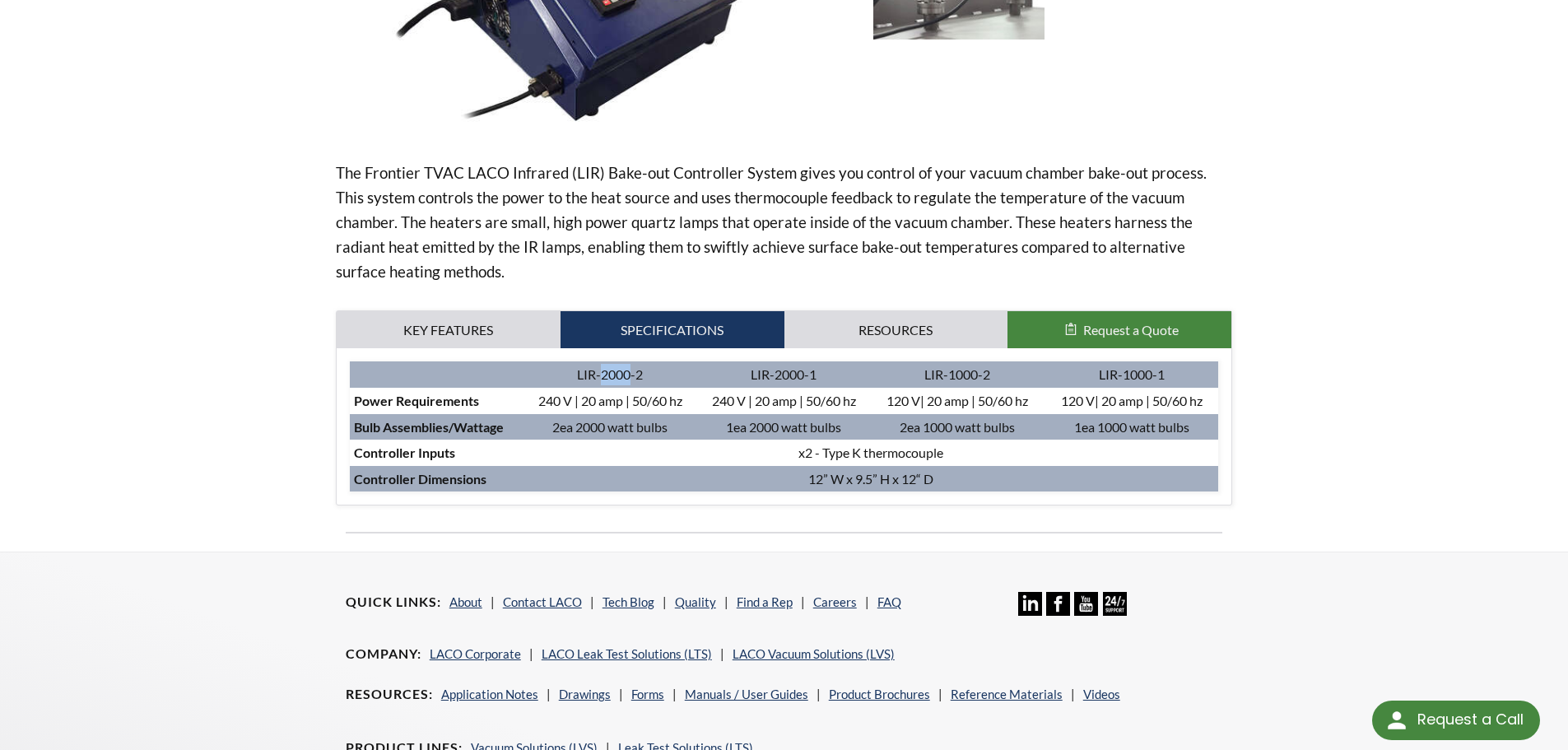
click at [632, 376] on td "LIR-2000-2" at bounding box center [610, 374] width 174 height 26
click at [632, 380] on td "LIR-2000-2" at bounding box center [610, 374] width 174 height 26
click at [644, 371] on td "LIR-2000-2" at bounding box center [610, 374] width 174 height 26
drag, startPoint x: 577, startPoint y: 375, endPoint x: 657, endPoint y: 372, distance: 80.1
click at [657, 372] on td "LIR-2000-2" at bounding box center [610, 374] width 174 height 26
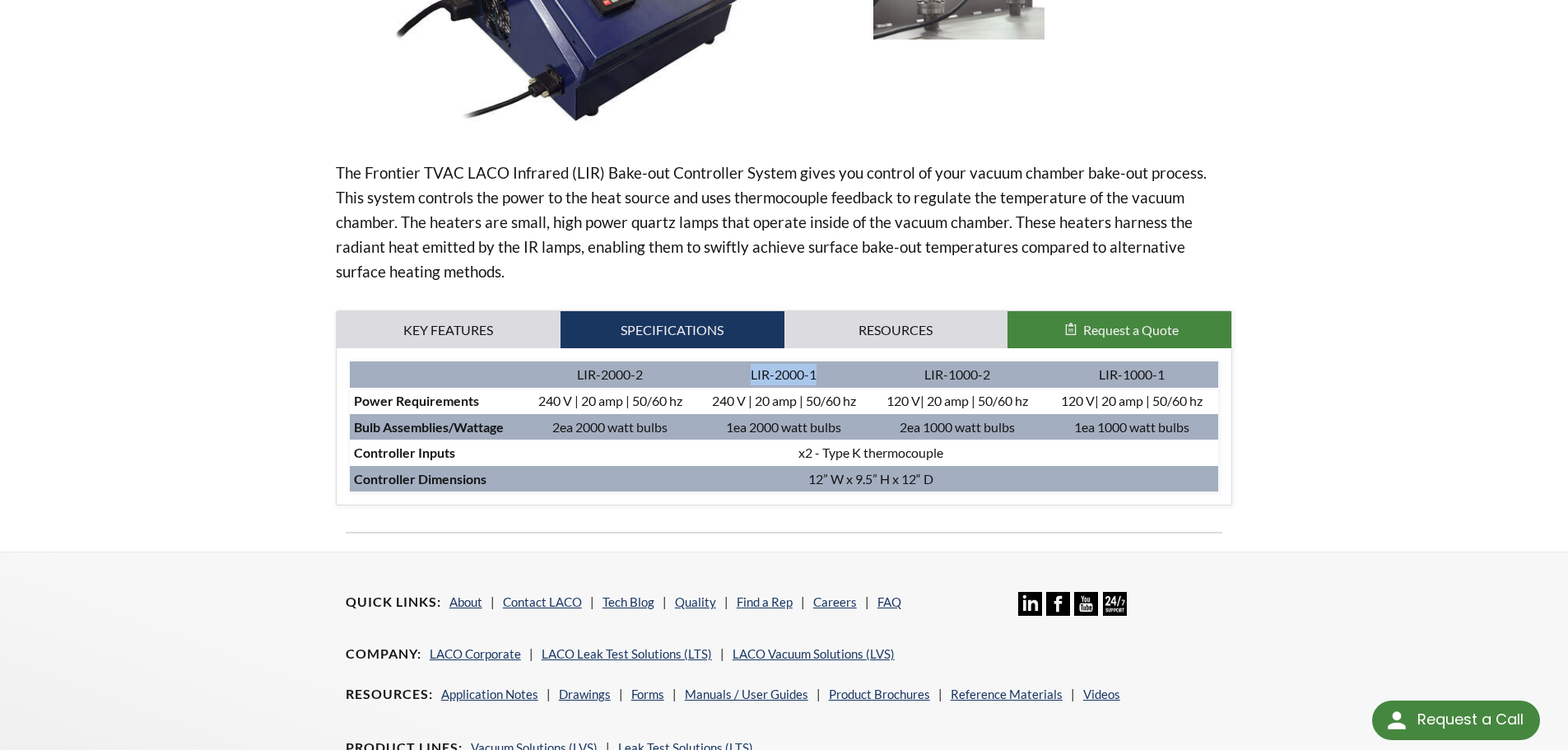
drag, startPoint x: 745, startPoint y: 376, endPoint x: 824, endPoint y: 377, distance: 79.0
click at [824, 377] on td "LIR-2000-1" at bounding box center [784, 374] width 174 height 26
drag, startPoint x: 925, startPoint y: 379, endPoint x: 1000, endPoint y: 378, distance: 75.0
click at [1000, 378] on td "LIR-1000-2" at bounding box center [957, 374] width 174 height 26
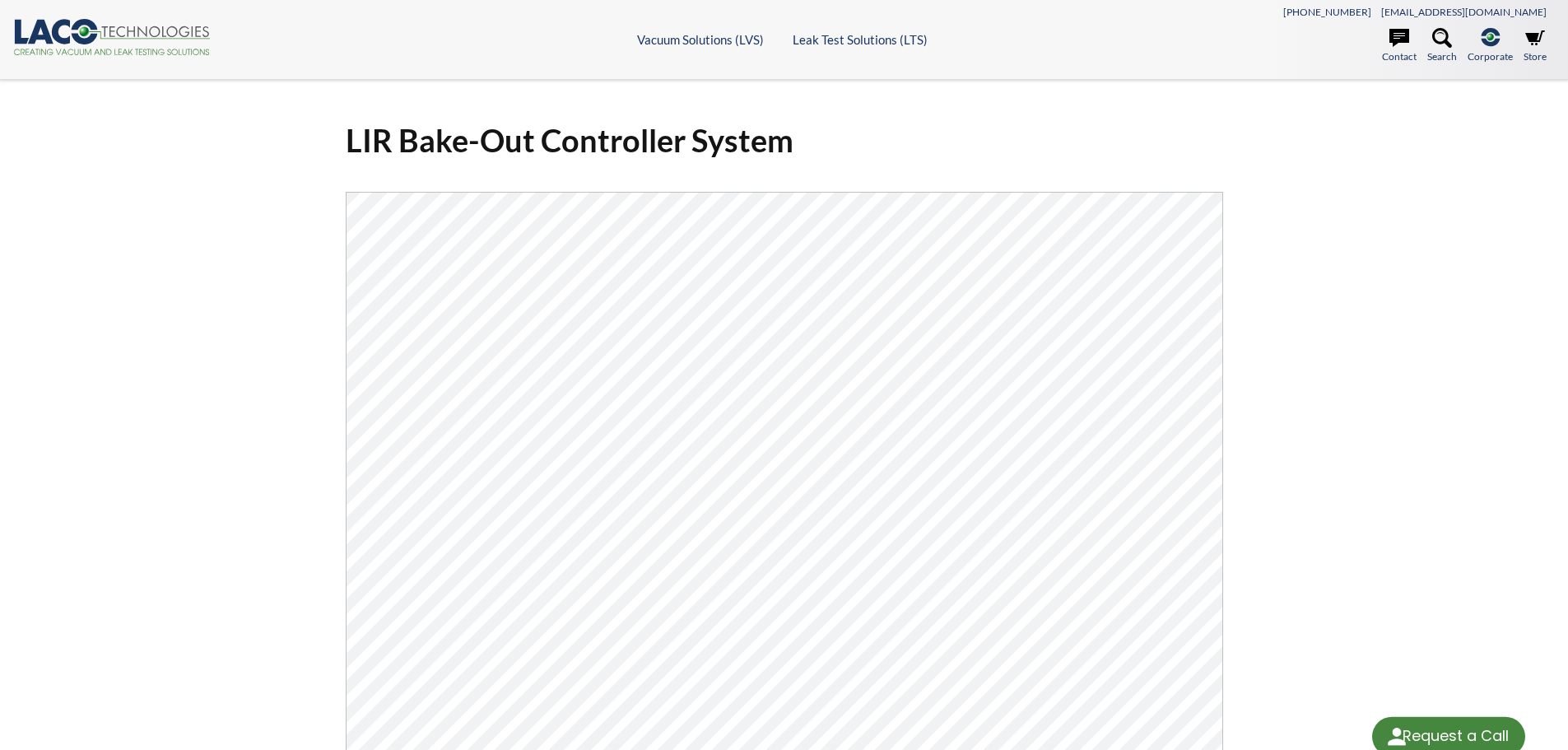
select select "Language Translate Widget"
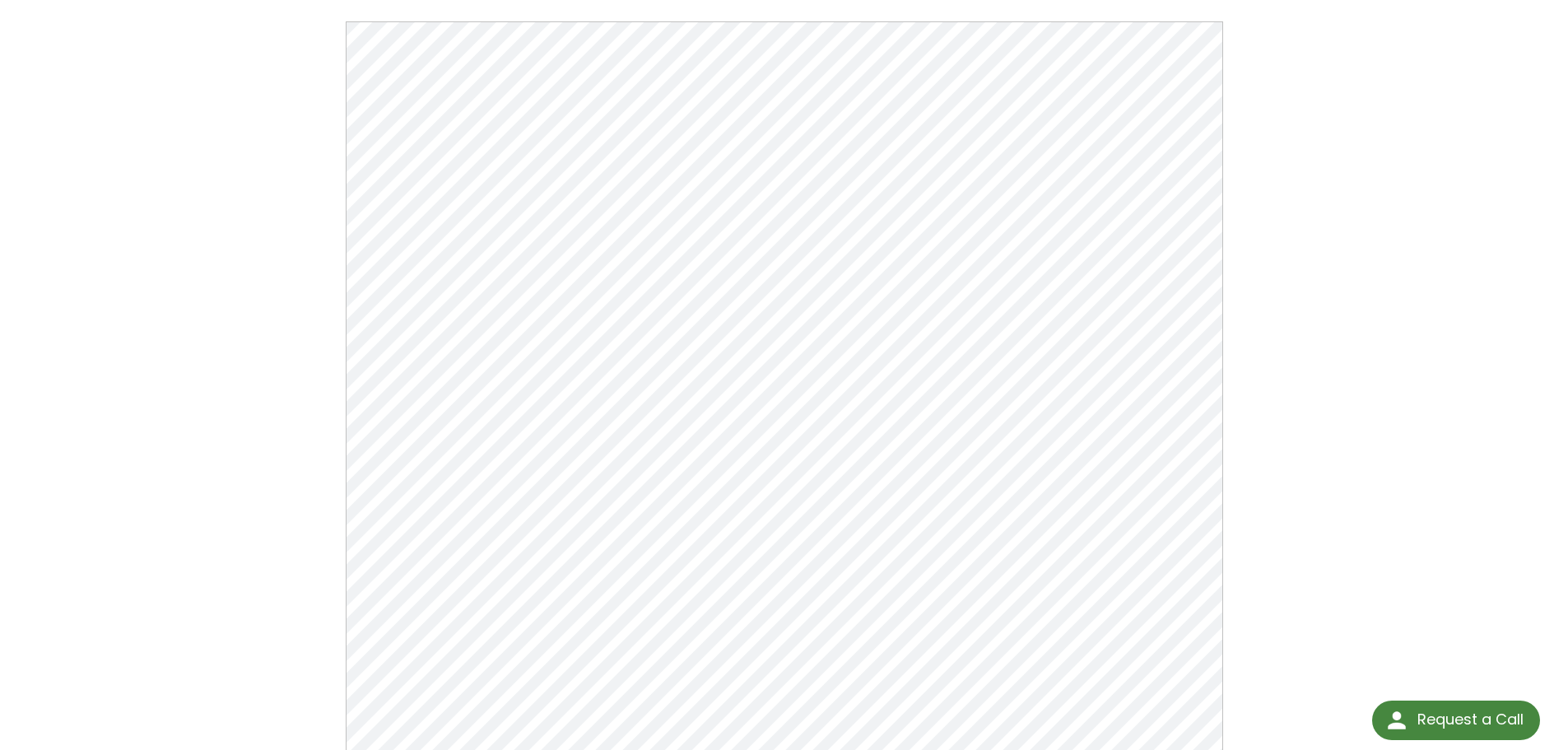
scroll to position [170, 0]
